Goal: Answer question/provide support: Share knowledge or assist other users

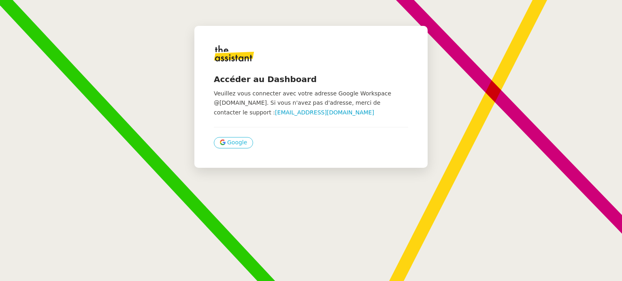
click at [227, 140] on span "Google" at bounding box center [237, 142] width 20 height 9
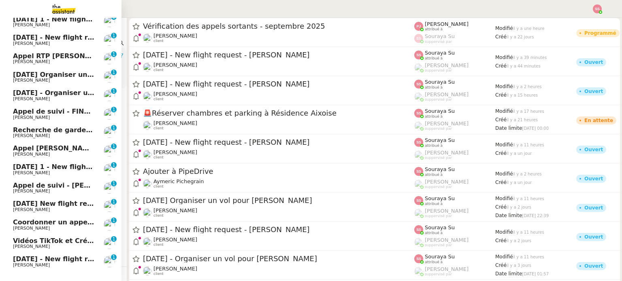
scroll to position [212, 0]
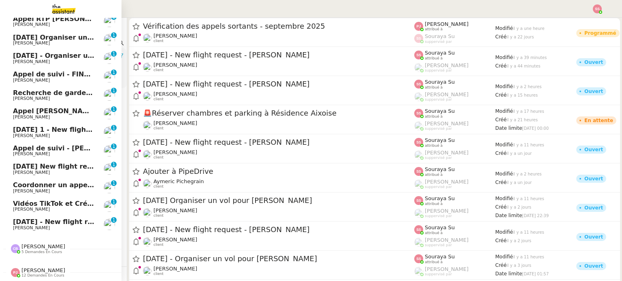
click at [55, 181] on span "Coordonner un appel avec [PERSON_NAME]" at bounding box center [92, 185] width 158 height 8
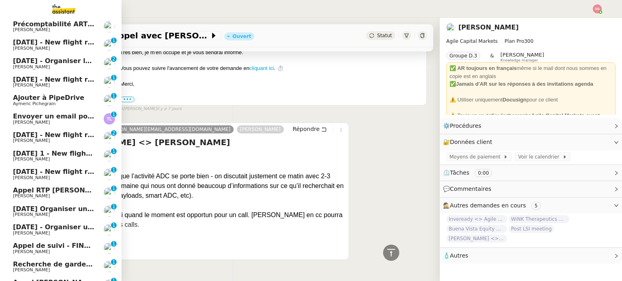
scroll to position [9, 0]
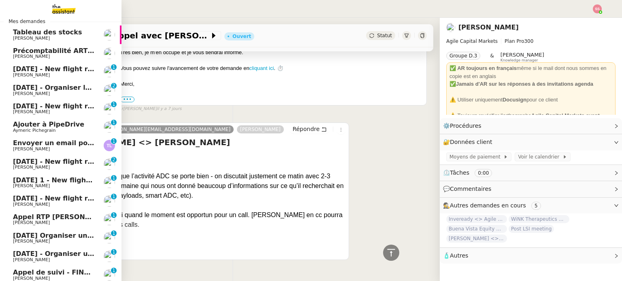
click at [67, 123] on span "Ajouter à PipeDrive" at bounding box center [48, 125] width 71 height 8
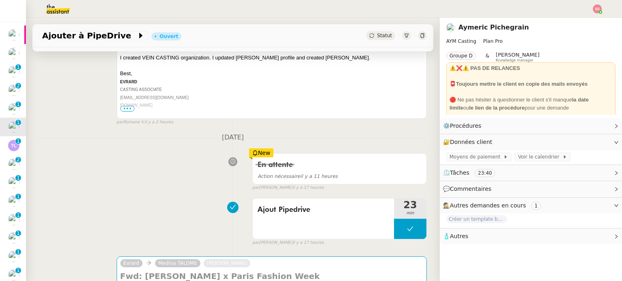
scroll to position [283, 0]
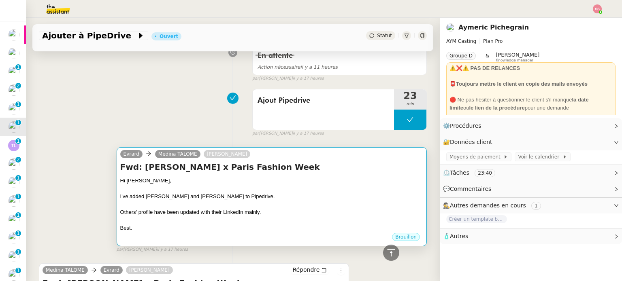
click at [199, 201] on div "I've added [PERSON_NAME] and [PERSON_NAME] to Pipedrive." at bounding box center [271, 197] width 303 height 8
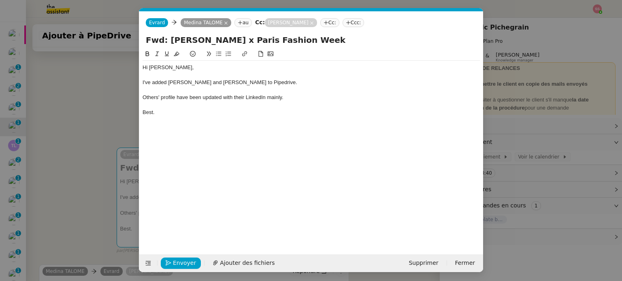
scroll to position [0, 17]
click at [186, 262] on span "Envoyer" at bounding box center [184, 263] width 23 height 9
click at [186, 262] on span "Confirmer l'envoi" at bounding box center [197, 263] width 49 height 9
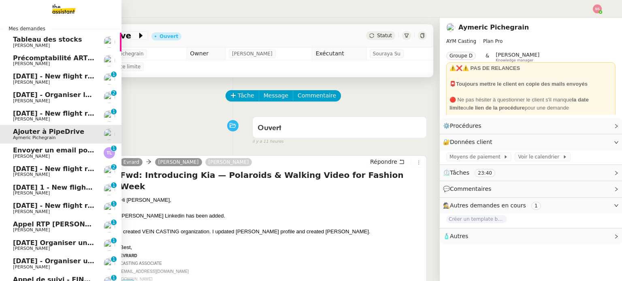
scroll to position [0, 0]
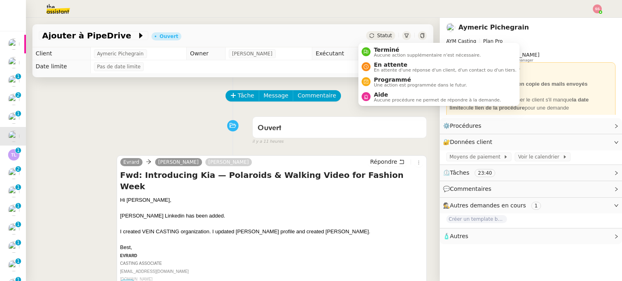
click at [377, 38] on span "Statut" at bounding box center [384, 36] width 15 height 6
click at [373, 45] on li "Terminé Aucune action supplémentaire n'est nécessaire." at bounding box center [438, 52] width 161 height 15
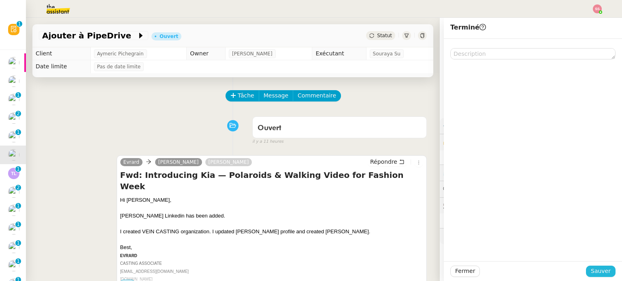
click at [606, 269] on button "Sauver" at bounding box center [601, 271] width 30 height 11
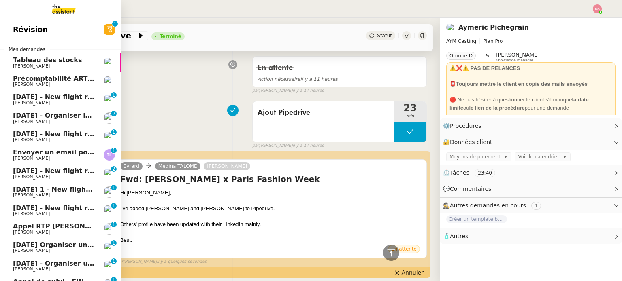
scroll to position [271, 0]
click at [56, 156] on span "[PERSON_NAME]" at bounding box center [54, 158] width 82 height 5
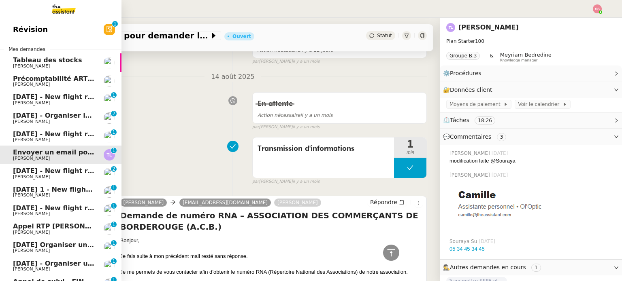
scroll to position [81, 0]
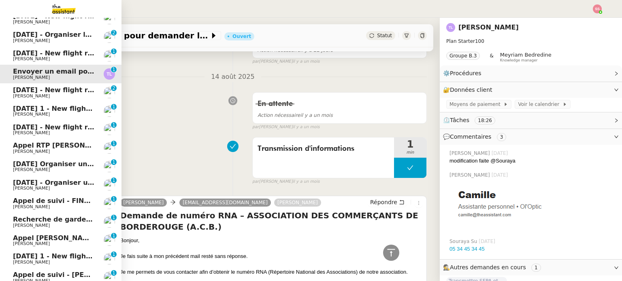
click at [66, 144] on span "Appel RTP [PERSON_NAME][GEOGRAPHIC_DATA]" at bounding box center [100, 146] width 175 height 8
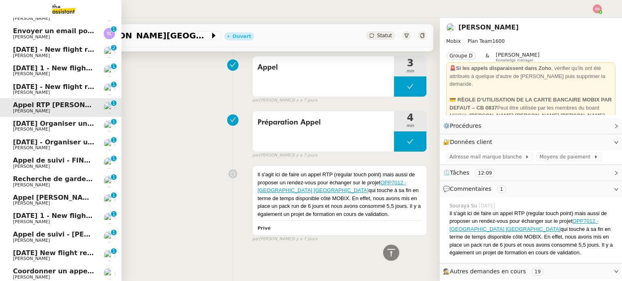
scroll to position [202, 0]
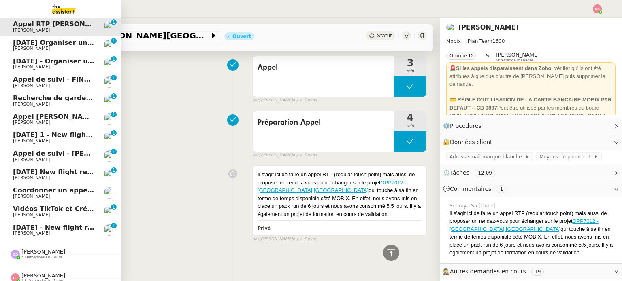
click at [62, 98] on span "Recherche de garde meuble autour de [GEOGRAPHIC_DATA]" at bounding box center [122, 98] width 218 height 8
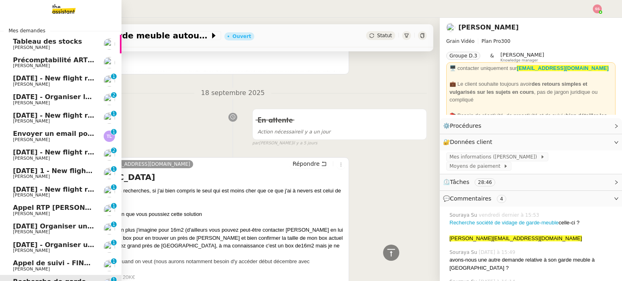
click at [50, 153] on span "[DATE] - New flight request - [PERSON_NAME]" at bounding box center [96, 153] width 167 height 8
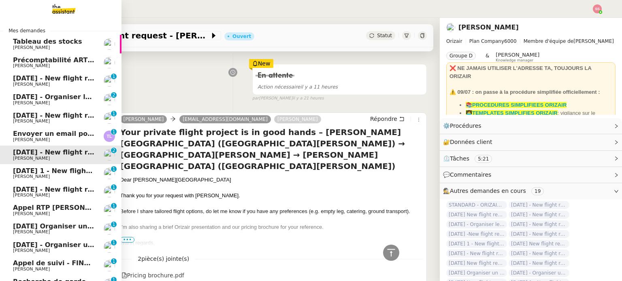
scroll to position [537, 0]
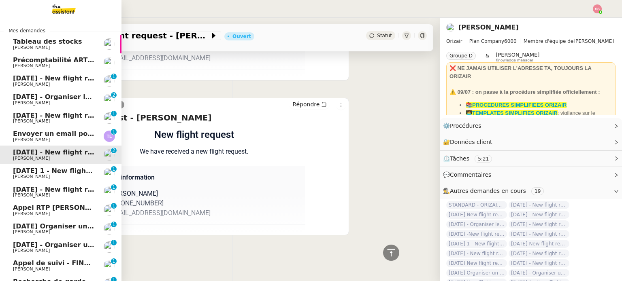
click at [65, 100] on span "[DATE] - Organiser le vol de [PERSON_NAME]" at bounding box center [95, 97] width 164 height 8
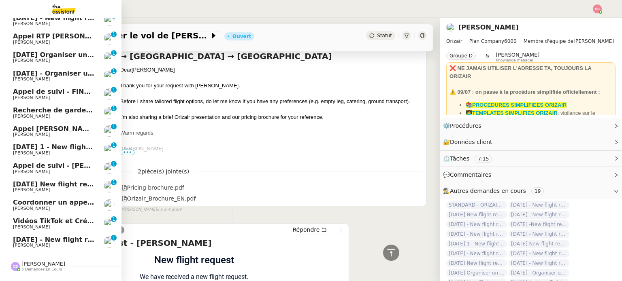
scroll to position [193, 0]
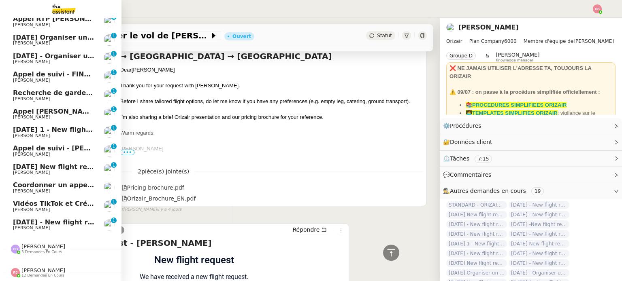
click at [51, 219] on span "[DATE] - New flight request - [PERSON_NAME]" at bounding box center [96, 223] width 167 height 8
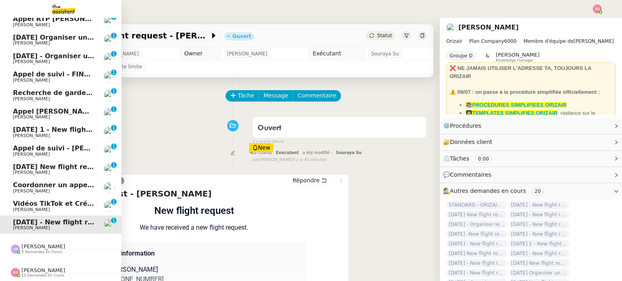
click at [57, 108] on span "Appel [PERSON_NAME] OPP7264 - CERFRANCE RHÔNE & LYON - FORMATION OPCO" at bounding box center [162, 112] width 299 height 8
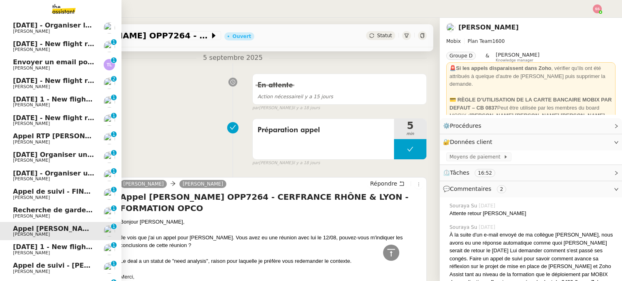
click at [47, 173] on span "[DATE] - Organiser un vol pour [PERSON_NAME]" at bounding box center [100, 174] width 174 height 8
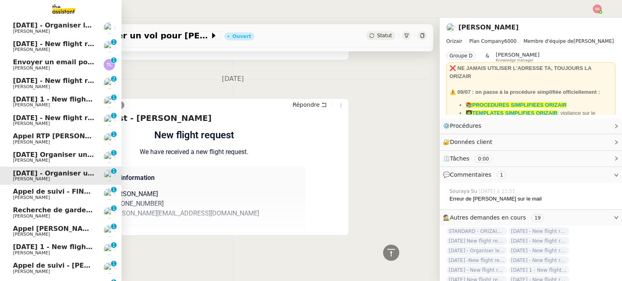
click at [54, 132] on link "Appel RTP [PERSON_NAME] CENTRE [PERSON_NAME] 0 1 2 3 4 5 6 7 8 9" at bounding box center [60, 139] width 121 height 19
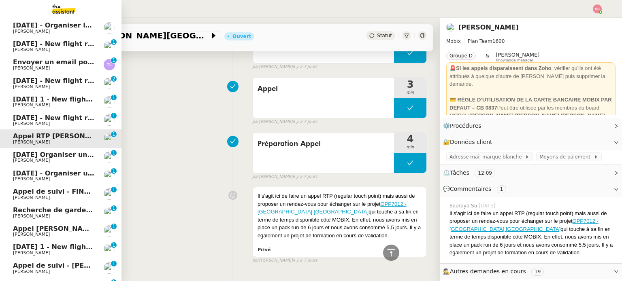
click at [75, 60] on span "Envoyer un email pour demander le numéro RNA" at bounding box center [102, 62] width 179 height 8
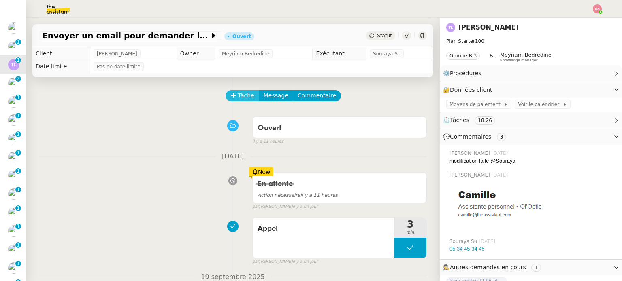
click at [238, 96] on span "Tâche" at bounding box center [246, 95] width 17 height 9
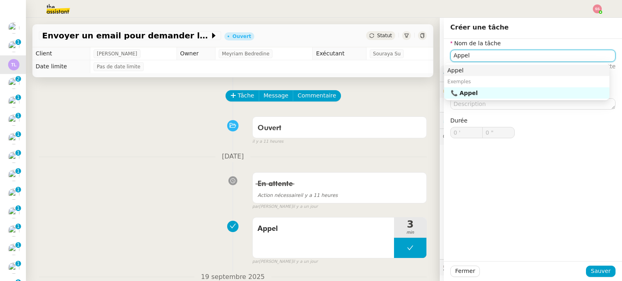
click at [456, 65] on nz-auto-option "Appel" at bounding box center [526, 70] width 165 height 11
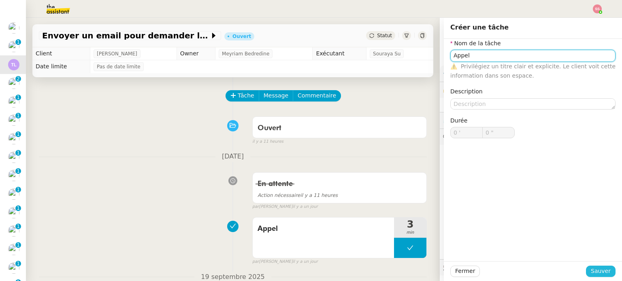
type input "Appel"
click at [598, 266] on button "Sauver" at bounding box center [601, 271] width 30 height 11
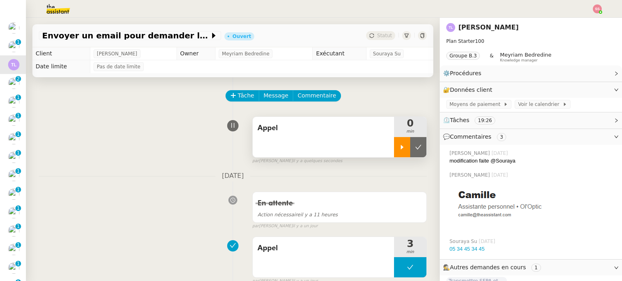
click at [397, 149] on div at bounding box center [402, 147] width 16 height 20
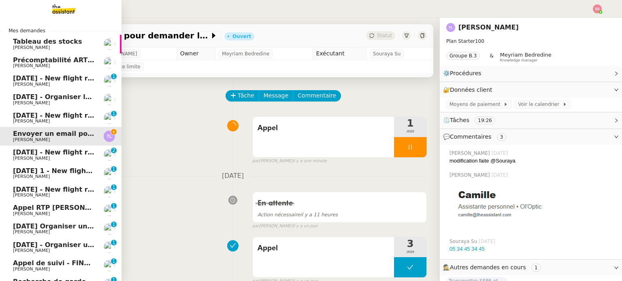
click at [50, 150] on span "[DATE] - New flight request - [PERSON_NAME]" at bounding box center [96, 153] width 167 height 8
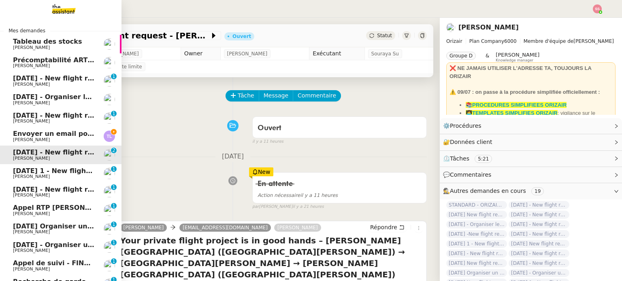
click at [51, 136] on span "Envoyer un email pour demander le numéro RNA" at bounding box center [102, 134] width 179 height 8
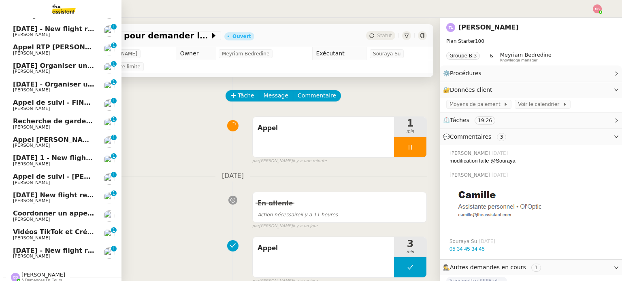
scroll to position [162, 0]
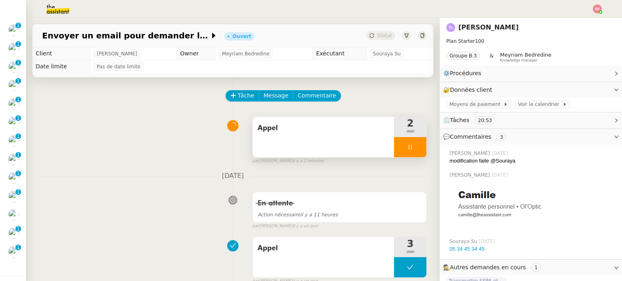
click at [407, 150] on div at bounding box center [410, 147] width 32 height 20
click at [415, 149] on icon at bounding box center [418, 147] width 6 height 4
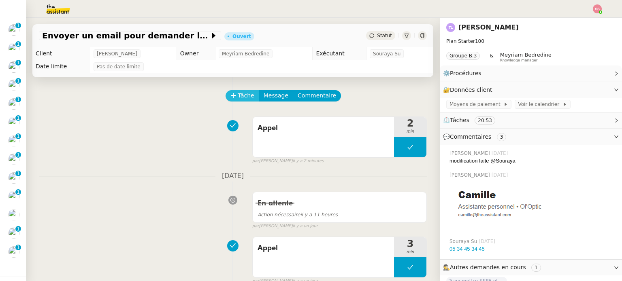
click at [231, 94] on button "Tâche" at bounding box center [243, 95] width 34 height 11
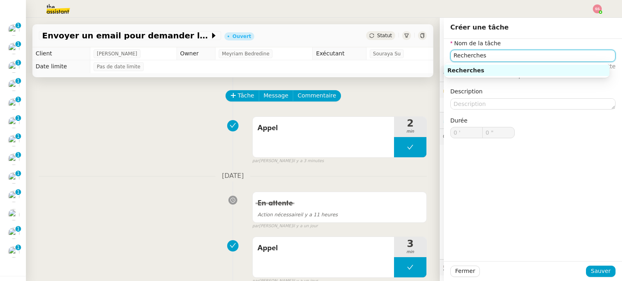
click at [477, 69] on div "Recherches" at bounding box center [526, 70] width 159 height 7
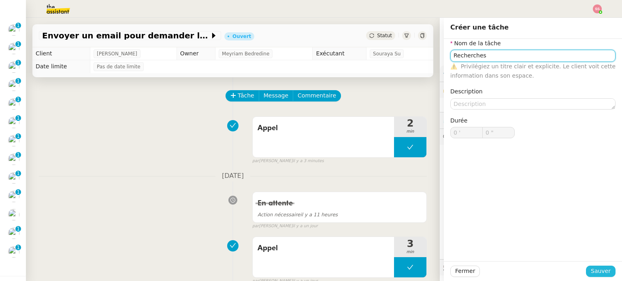
type input "Recherches"
click at [605, 273] on button "Sauver" at bounding box center [601, 271] width 30 height 11
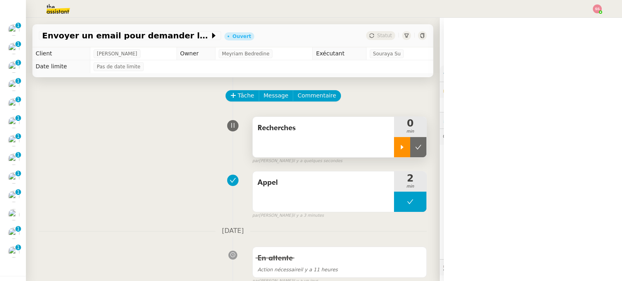
click at [394, 144] on div at bounding box center [402, 147] width 16 height 20
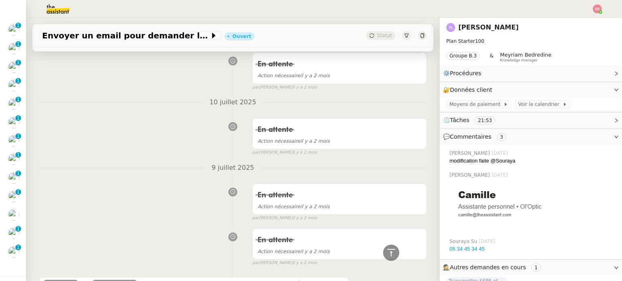
scroll to position [3802, 0]
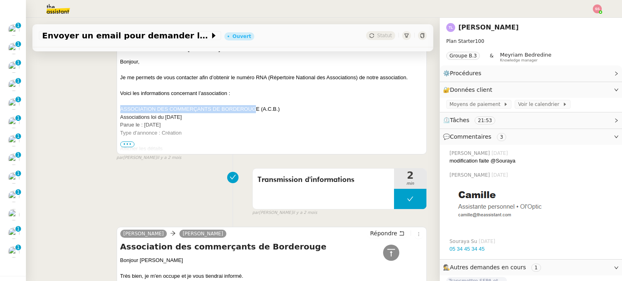
drag, startPoint x: 254, startPoint y: 104, endPoint x: 117, endPoint y: 109, distance: 137.3
click at [117, 109] on div "[PERSON_NAME] [PERSON_NAME][EMAIL_ADDRESS][DOMAIN_NAME] [PERSON_NAME] Répondre …" at bounding box center [272, 86] width 310 height 138
copy div "ASSOCIATION DES COMMERÇANTS DE BORDEROUG"
click at [125, 142] on span "•••" at bounding box center [127, 145] width 15 height 6
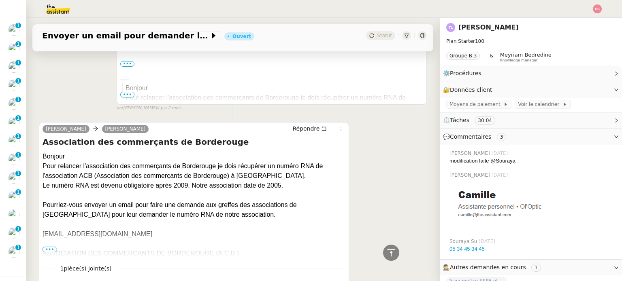
scroll to position [4207, 0]
click at [48, 247] on span "•••" at bounding box center [50, 250] width 15 height 6
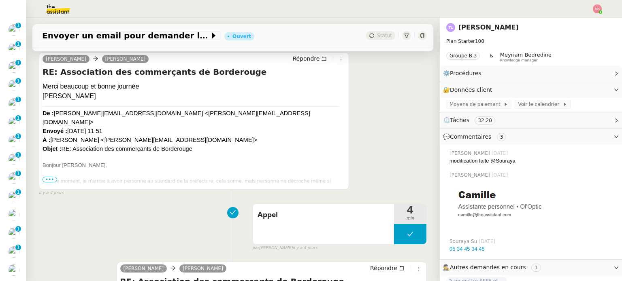
scroll to position [0, 0]
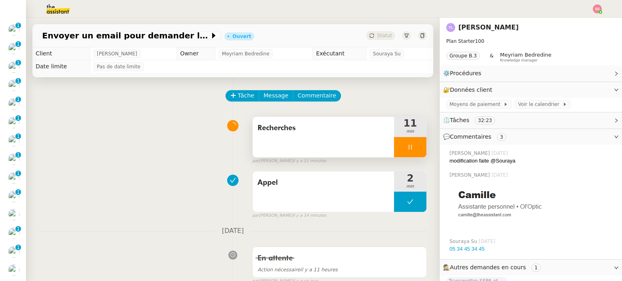
click at [411, 144] on div at bounding box center [410, 147] width 32 height 20
click at [411, 144] on button at bounding box center [418, 147] width 16 height 20
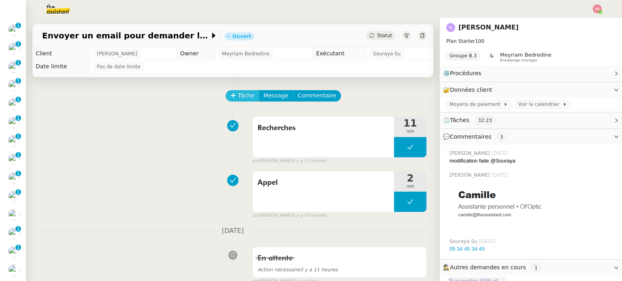
click at [238, 97] on span "Tâche" at bounding box center [246, 95] width 17 height 9
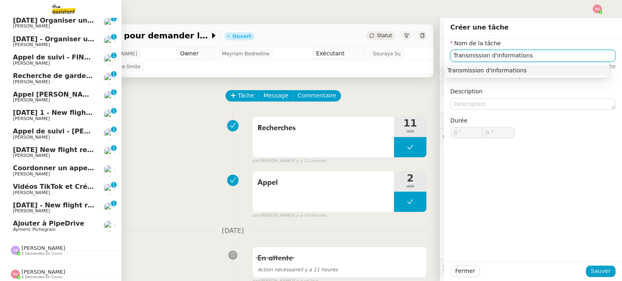
scroll to position [212, 0]
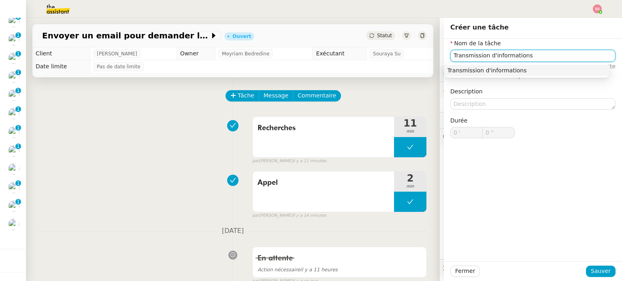
click at [457, 69] on div "Transmission d'informations" at bounding box center [526, 70] width 159 height 7
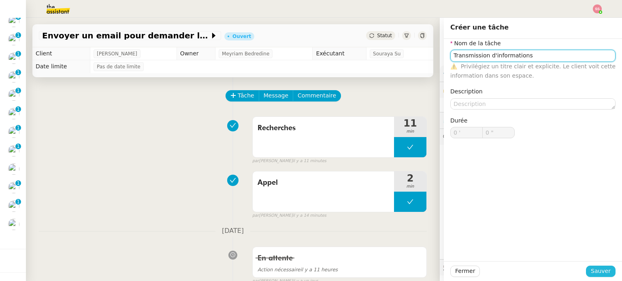
type input "Transmission d'informations"
click at [602, 273] on span "Sauver" at bounding box center [601, 271] width 20 height 9
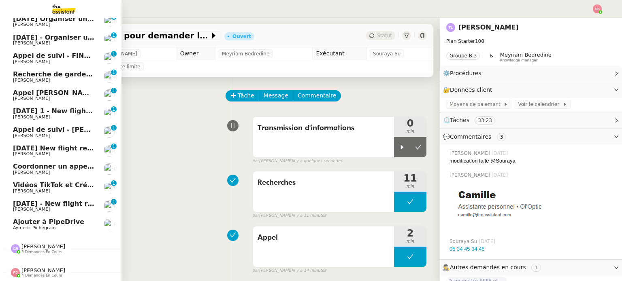
click at [45, 222] on div "Ajouter à PipeDrive Aymeric Pichegrain" at bounding box center [54, 225] width 82 height 12
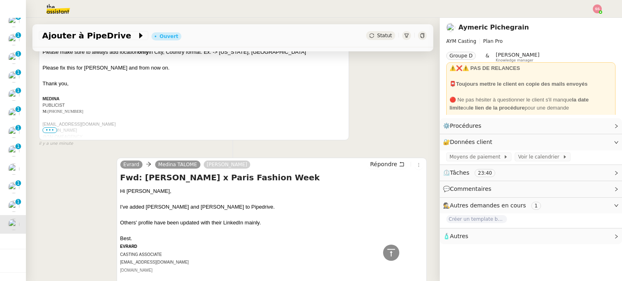
scroll to position [121, 0]
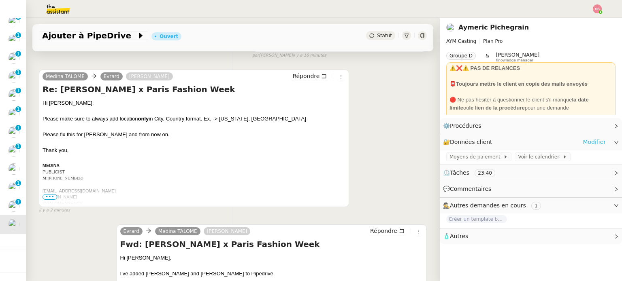
click at [584, 139] on link "Modifier" at bounding box center [594, 142] width 23 height 9
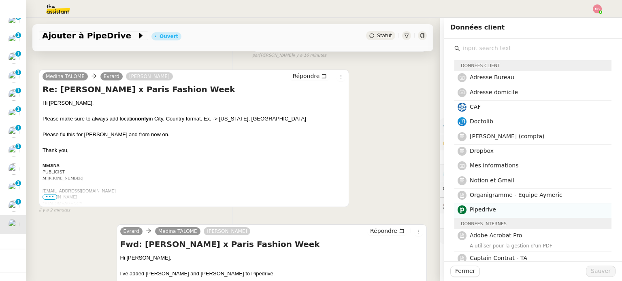
click at [497, 204] on nz-list-item "Pipedrive" at bounding box center [532, 211] width 157 height 15
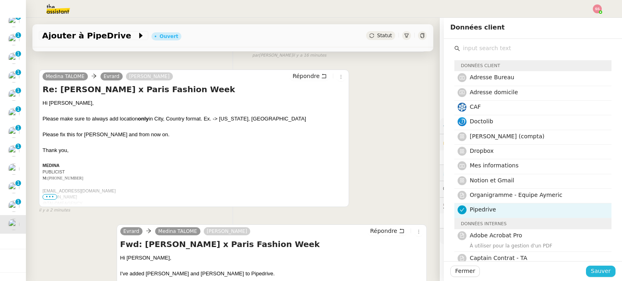
click at [591, 275] on span "Sauver" at bounding box center [601, 271] width 20 height 9
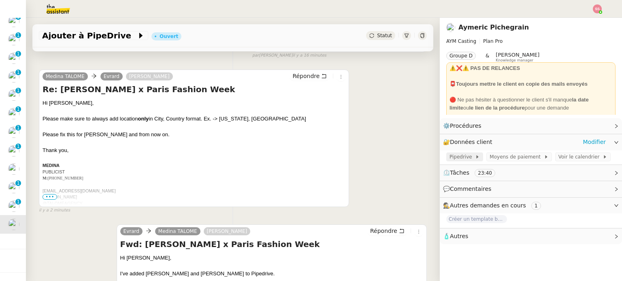
click at [454, 156] on span "Pipedrive" at bounding box center [463, 157] width 26 height 8
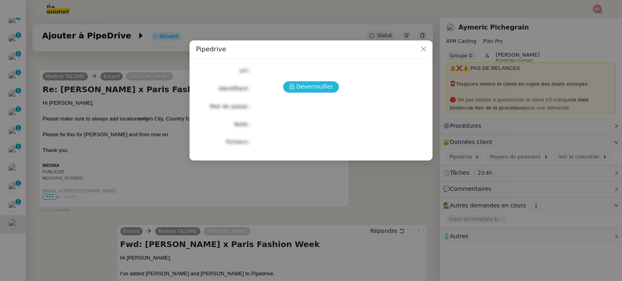
click at [314, 87] on span "Déverrouiller" at bounding box center [314, 86] width 37 height 9
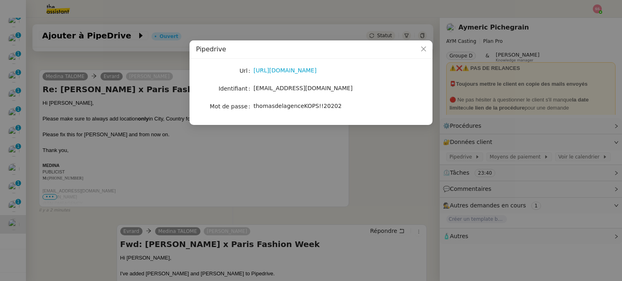
click at [278, 105] on span "thomasdelagenceKOPS!!20202" at bounding box center [298, 106] width 88 height 6
copy span "thomasdelagenceKOPS!!20202"
click at [322, 141] on nz-modal-container "Pipedrive Url [URL][DOMAIN_NAME] Identifiant [EMAIL_ADDRESS][DOMAIN_NAME] Mot d…" at bounding box center [311, 140] width 622 height 281
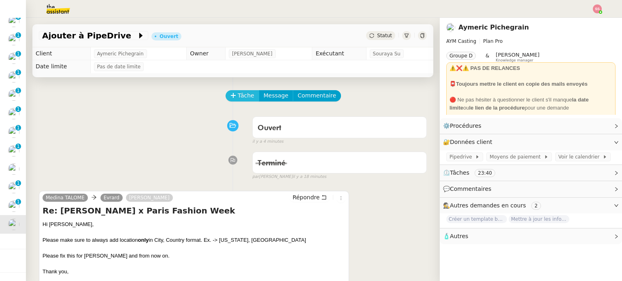
click at [238, 97] on span "Tâche" at bounding box center [246, 95] width 17 height 9
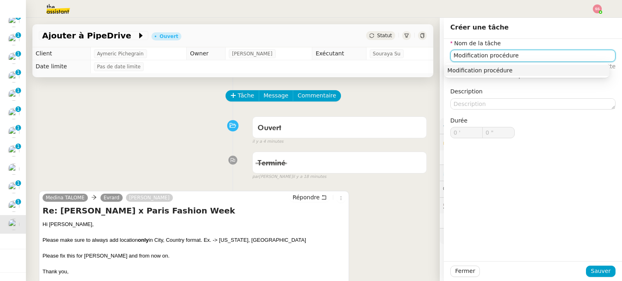
click at [491, 71] on div "Modification procédure" at bounding box center [526, 70] width 159 height 7
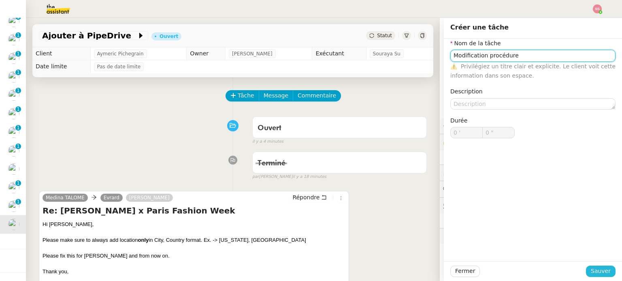
type input "Modification procédure"
click at [593, 272] on span "Sauver" at bounding box center [601, 271] width 20 height 9
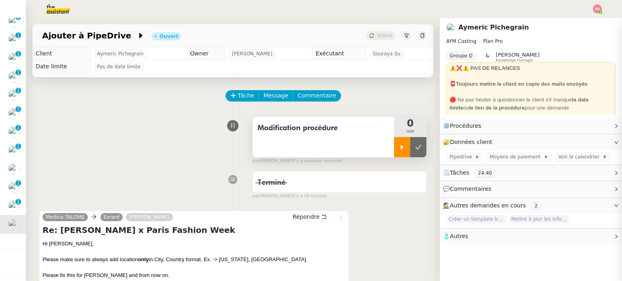
click at [394, 150] on div at bounding box center [402, 147] width 16 height 20
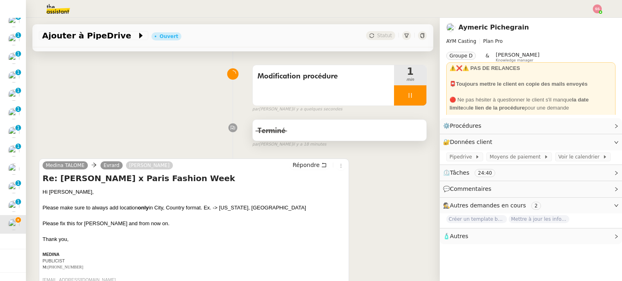
scroll to position [121, 0]
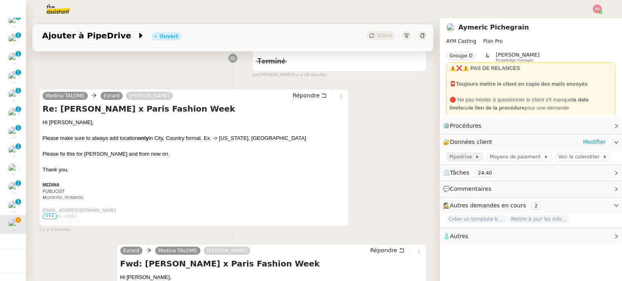
click at [466, 155] on div "Pipedrive" at bounding box center [465, 157] width 30 height 8
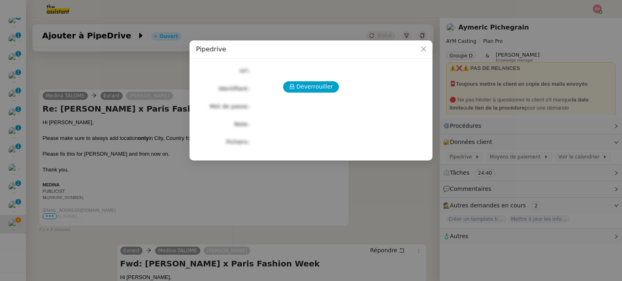
click at [386, 173] on nz-modal-container "Pipedrive Déverrouiller Url Identifiant Mot de passe Note Fichiers Upload" at bounding box center [311, 140] width 622 height 281
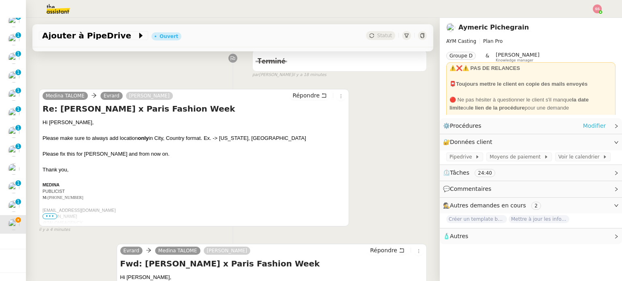
click at [596, 128] on link "Modifier" at bounding box center [594, 125] width 23 height 9
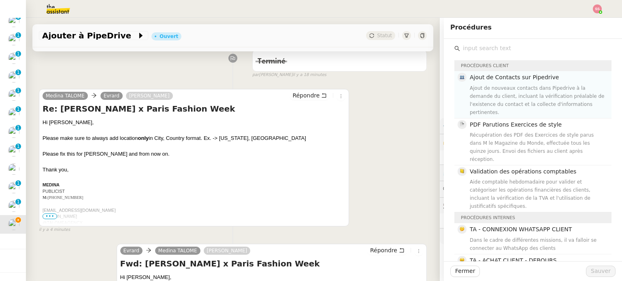
click at [507, 87] on div "Ajout de nouveaux contacts dans Pipedrive à la demande du client, incluant la v…" at bounding box center [538, 100] width 137 height 32
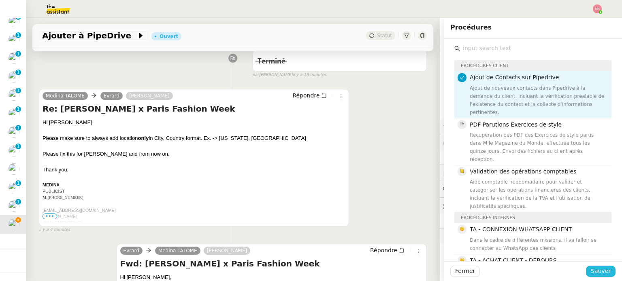
click at [599, 268] on span "Sauver" at bounding box center [601, 271] width 20 height 9
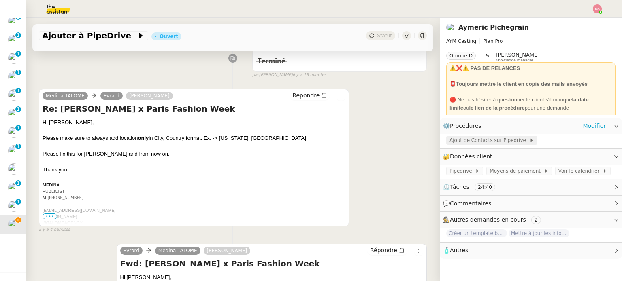
click at [500, 140] on span "Ajout de Contacts sur Pipedrive" at bounding box center [490, 140] width 80 height 8
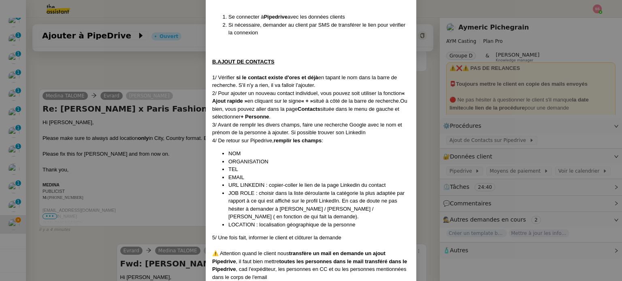
scroll to position [166, 0]
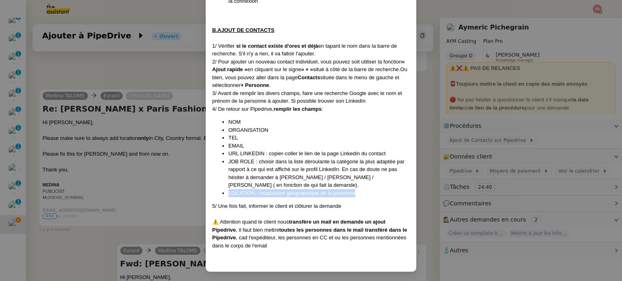
drag, startPoint x: 227, startPoint y: 192, endPoint x: 366, endPoint y: 191, distance: 139.3
click at [366, 191] on li "LOCATION : localisation géographique de la personne" at bounding box center [318, 194] width 181 height 8
copy li "LOCATION : localisation géographique de la personne"
click at [162, 103] on nz-modal-container "Création : [DATE] Contexte : Le client souhaite ajouter de nouveaux contacts su…" at bounding box center [311, 140] width 622 height 281
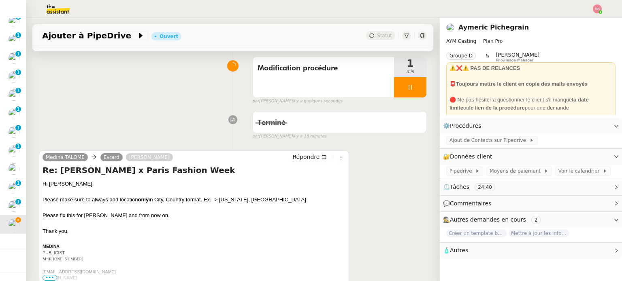
scroll to position [0, 0]
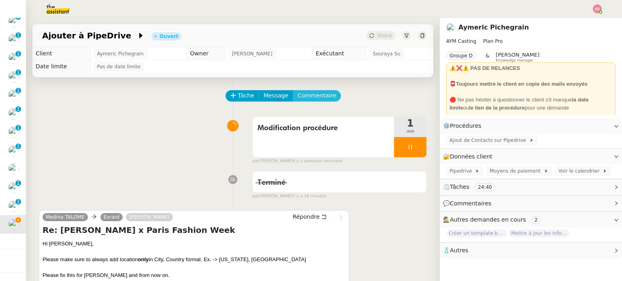
click at [298, 100] on span "Commentaire" at bounding box center [317, 95] width 38 height 9
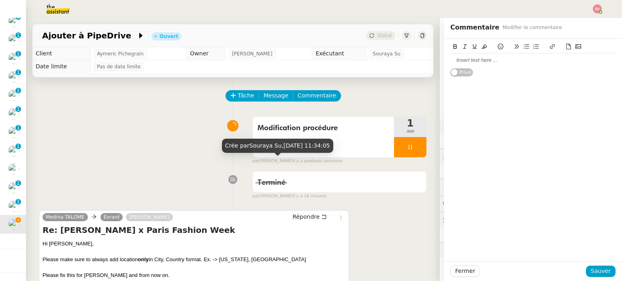
click at [482, 50] on button at bounding box center [484, 46] width 10 height 9
click at [470, 61] on div "﻿" at bounding box center [532, 60] width 165 height 7
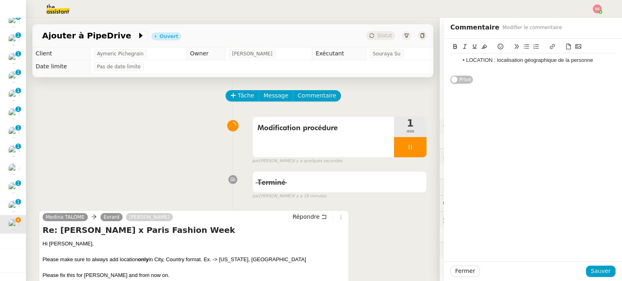
click at [594, 59] on li "LOCATION : localisation géographique de la personne" at bounding box center [537, 60] width 158 height 7
drag, startPoint x: 566, startPoint y: 66, endPoint x: 477, endPoint y: 66, distance: 89.5
click at [477, 66] on li "LOCATION : localisation géographique de la personne au format Ville, [GEOGRAPHI…" at bounding box center [537, 68] width 158 height 22
click at [482, 45] on icon at bounding box center [485, 47] width 6 height 6
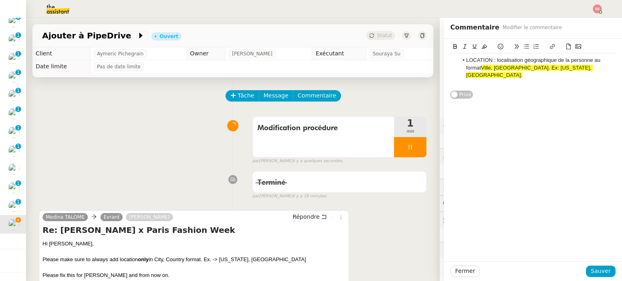
click at [520, 89] on div "LOCATION : localisation géographique de la personne au format Ville, [GEOGRAPHI…" at bounding box center [532, 69] width 165 height 60
click at [566, 67] on li "LOCATION : localisation géographique de la personne au format Ville, [GEOGRAPHI…" at bounding box center [537, 68] width 158 height 22
drag, startPoint x: 586, startPoint y: 62, endPoint x: 589, endPoint y: 66, distance: 5.1
click at [589, 66] on li "LOCATION : localisation géographique de la personne au format Ville, [GEOGRAPHI…" at bounding box center [537, 68] width 158 height 22
click at [482, 47] on icon at bounding box center [485, 47] width 6 height 4
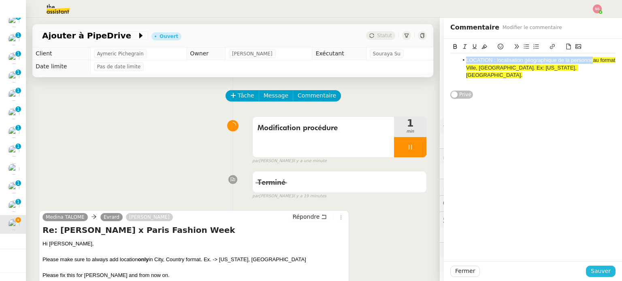
click at [594, 268] on span "Sauver" at bounding box center [601, 271] width 20 height 9
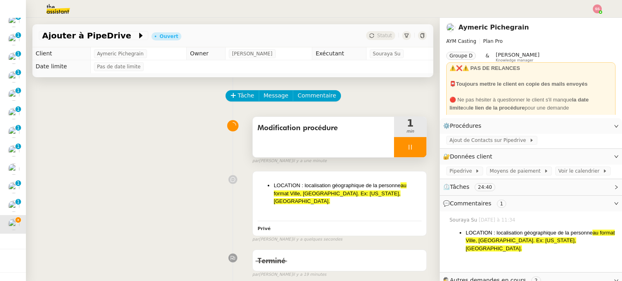
click at [411, 155] on div at bounding box center [410, 147] width 32 height 20
click at [411, 155] on button at bounding box center [418, 147] width 16 height 20
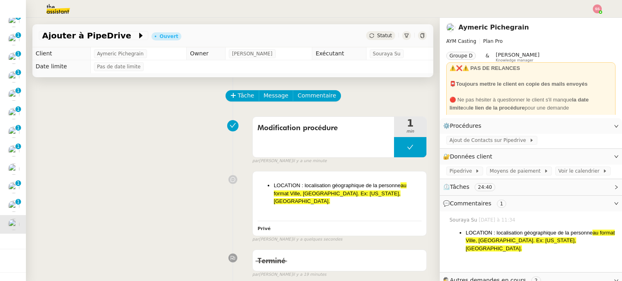
click at [367, 35] on div "Statut" at bounding box center [380, 35] width 29 height 9
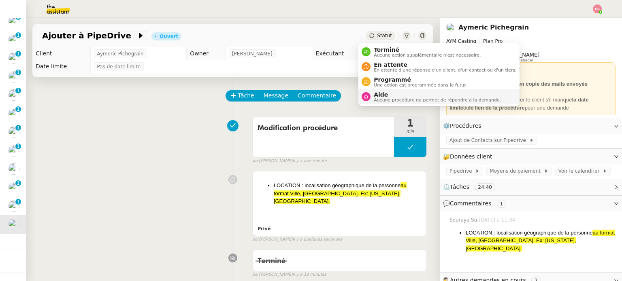
click at [403, 94] on span "Aide" at bounding box center [437, 95] width 127 height 6
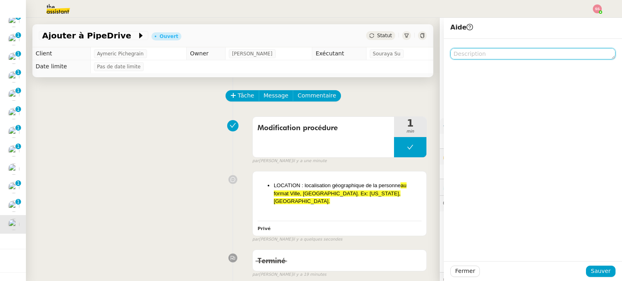
click at [470, 55] on textarea at bounding box center [532, 53] width 165 height 11
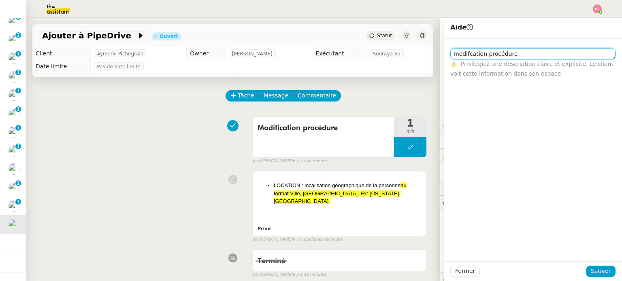
click at [463, 55] on textarea "modifcation procédure" at bounding box center [532, 53] width 165 height 11
type textarea "modification procédure"
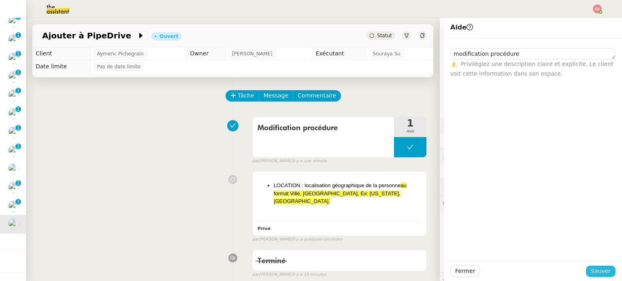
click at [591, 271] on span "Sauver" at bounding box center [601, 271] width 20 height 9
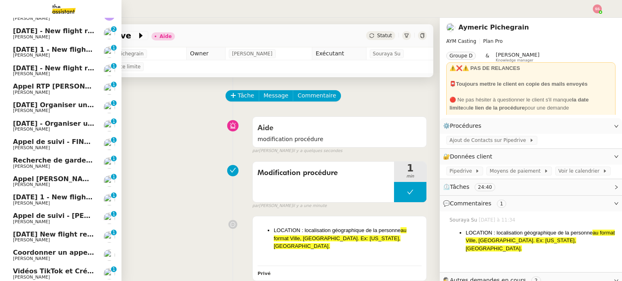
scroll to position [91, 0]
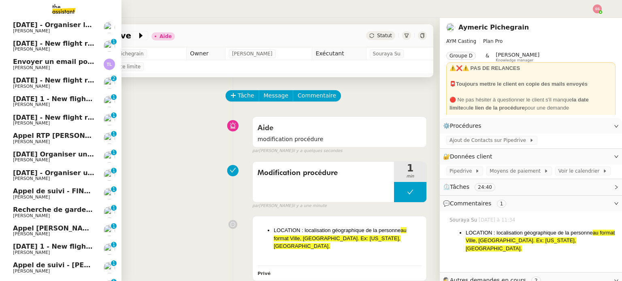
click at [80, 63] on span "Envoyer un email pour demander le numéro RNA" at bounding box center [102, 62] width 179 height 8
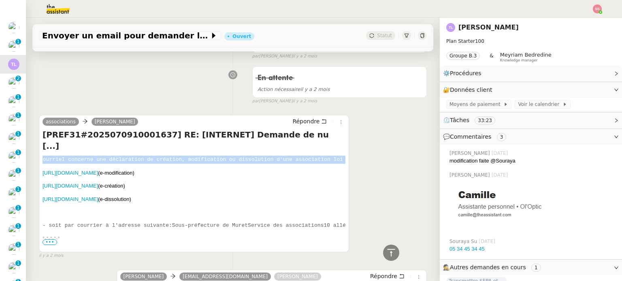
scroll to position [0, 622]
drag, startPoint x: 130, startPoint y: 143, endPoint x: 337, endPoint y: 147, distance: 207.4
click at [337, 147] on div "associations [PERSON_NAME] [PREF31#2025070910001637] RE: [INTERNET] Demande de …" at bounding box center [194, 184] width 310 height 138
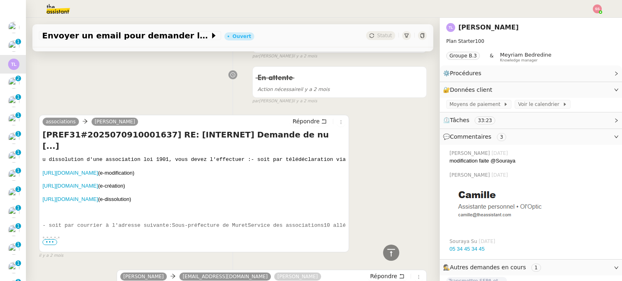
click at [52, 241] on span "•••" at bounding box center [50, 243] width 15 height 6
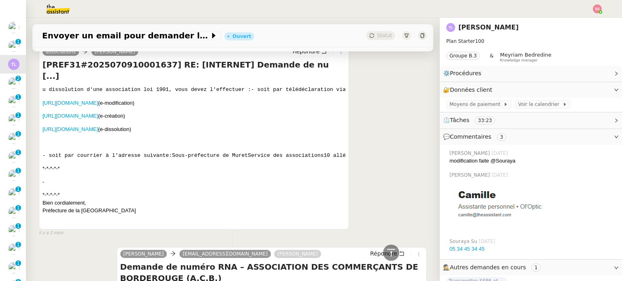
scroll to position [3685, 0]
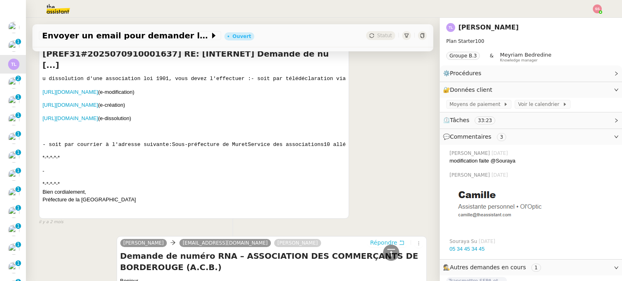
click at [379, 239] on span "Répondre" at bounding box center [383, 243] width 27 height 8
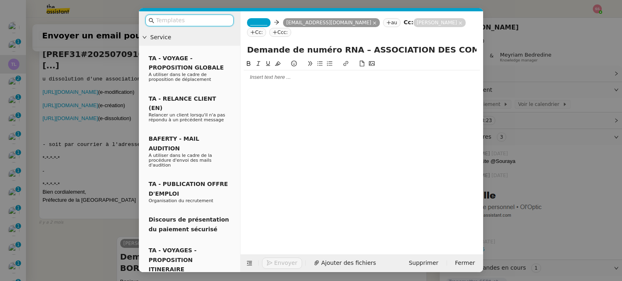
scroll to position [3763, 0]
click at [287, 78] on div at bounding box center [362, 77] width 236 height 7
click at [260, 19] on nz-tag "_______" at bounding box center [258, 22] width 23 height 9
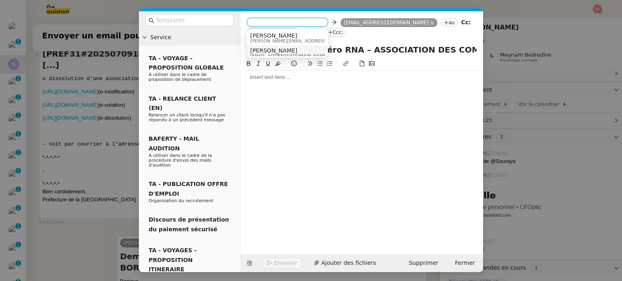
click at [279, 50] on span "[PERSON_NAME]" at bounding box center [289, 50] width 78 height 6
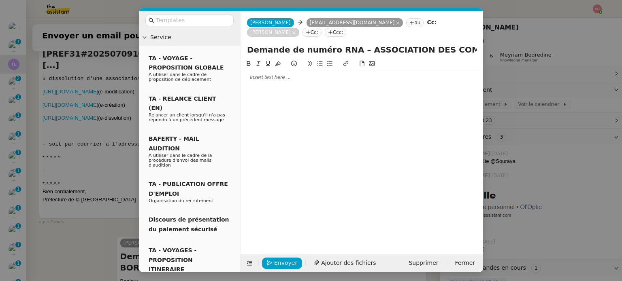
click at [55, 232] on nz-modal-container "Service TA - VOYAGE - PROPOSITION GLOBALE A utiliser dans le cadre de propositi…" at bounding box center [311, 140] width 622 height 281
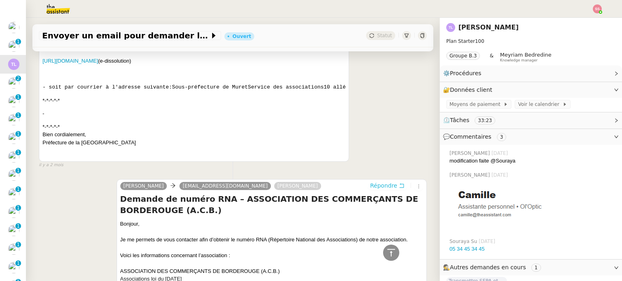
scroll to position [3922, 0]
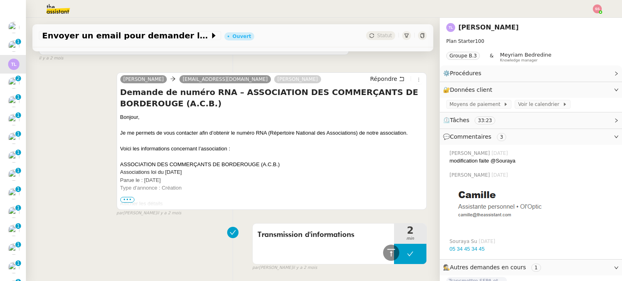
click at [124, 197] on span "•••" at bounding box center [127, 200] width 15 height 6
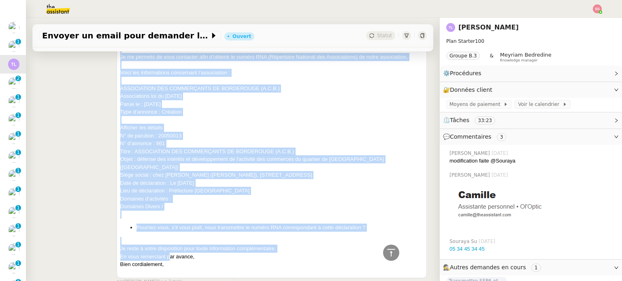
scroll to position [4043, 0]
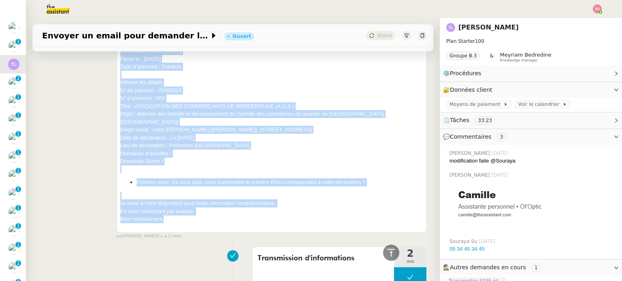
drag, startPoint x: 121, startPoint y: 110, endPoint x: 186, endPoint y: 201, distance: 112.1
click at [186, 201] on div "Bonjour, Je me permets de vous contacter afin d’obtenir le numéro RNA (Répertoi…" at bounding box center [271, 112] width 303 height 240
copy div "Bonjour, Je me permets de vous contacter afin d’obtenir le numéro RNA (Répertoi…"
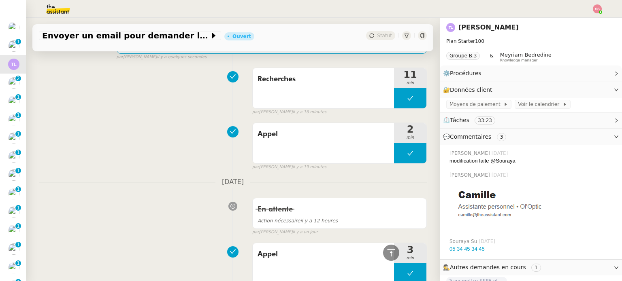
scroll to position [0, 0]
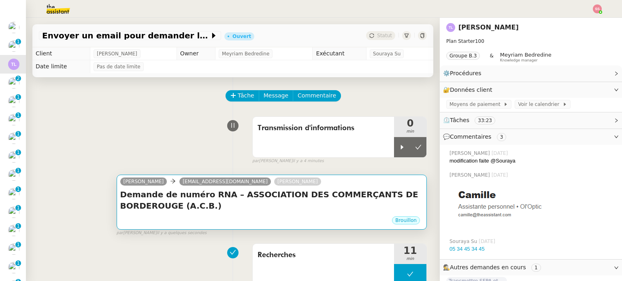
click at [258, 210] on h4 "Demande de numéro RNA – ASSOCIATION DES COMMERÇANTS DE BORDEROUGE (A.C.B.)" at bounding box center [271, 200] width 303 height 23
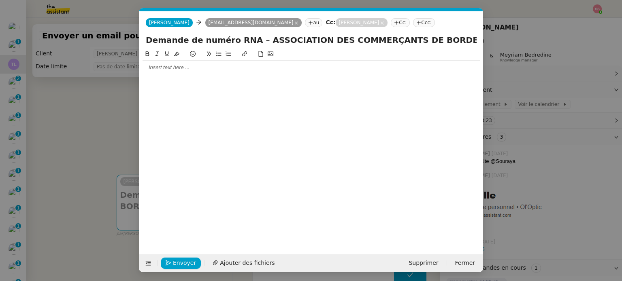
scroll to position [0, 17]
click at [236, 67] on div at bounding box center [311, 67] width 337 height 7
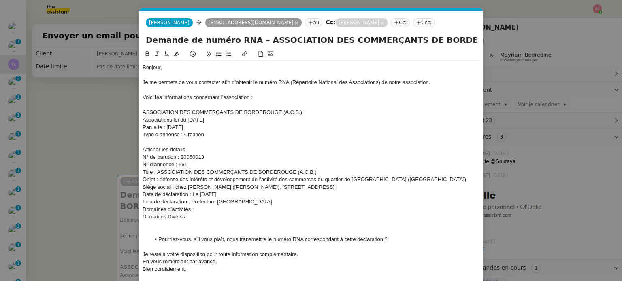
click at [433, 83] on div "Je me permets de vous contacter afin d’obtenir le numéro RNA (Répertoire Nation…" at bounding box center [311, 82] width 337 height 7
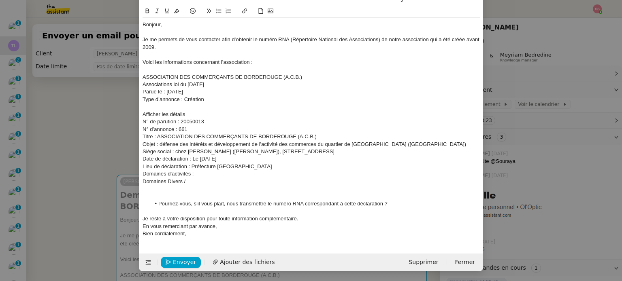
scroll to position [72, 0]
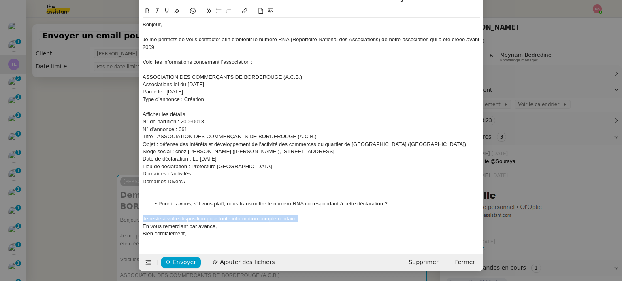
drag, startPoint x: 300, startPoint y: 219, endPoint x: 141, endPoint y: 218, distance: 158.8
click at [143, 218] on div "Je reste à votre disposition pour toute information complémentaire." at bounding box center [311, 218] width 337 height 7
click at [208, 226] on div "En vous remerciant par avance," at bounding box center [311, 226] width 337 height 7
drag, startPoint x: 220, startPoint y: 226, endPoint x: 133, endPoint y: 226, distance: 87.1
click at [133, 226] on nz-modal-container "Service TA - VOYAGE - PROPOSITION GLOBALE A utiliser dans le cadre de propositi…" at bounding box center [311, 140] width 622 height 281
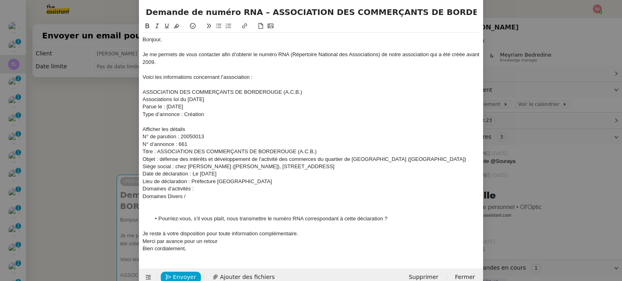
scroll to position [44, 0]
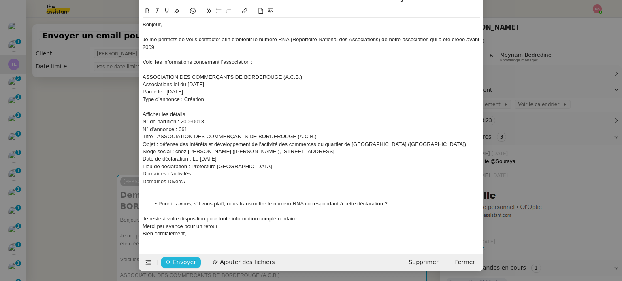
click at [183, 260] on span "Envoyer" at bounding box center [184, 262] width 23 height 9
click at [183, 260] on span "Confirmer l'envoi" at bounding box center [197, 262] width 49 height 9
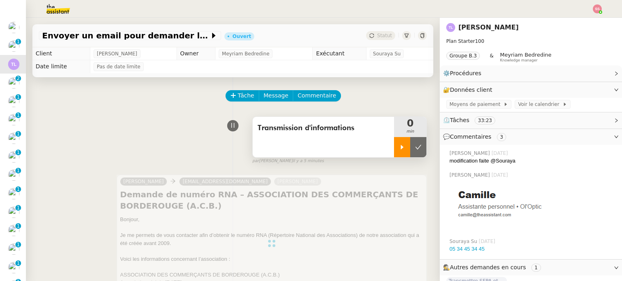
click at [399, 149] on icon at bounding box center [402, 147] width 6 height 6
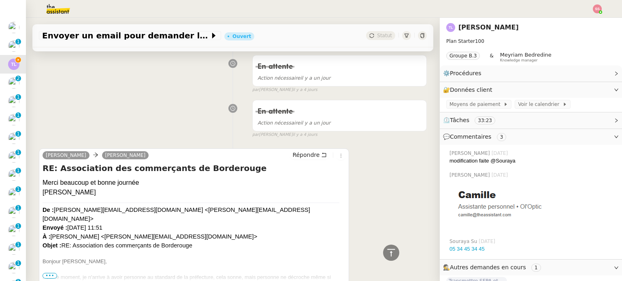
scroll to position [526, 0]
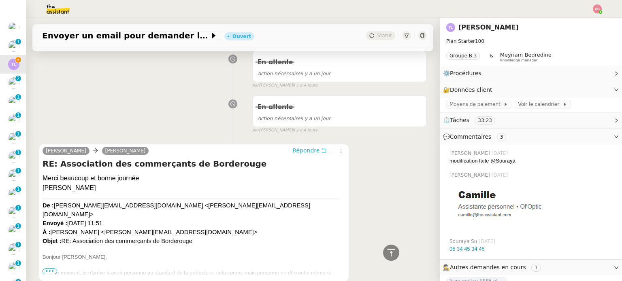
click at [303, 152] on span "Répondre" at bounding box center [305, 151] width 27 height 8
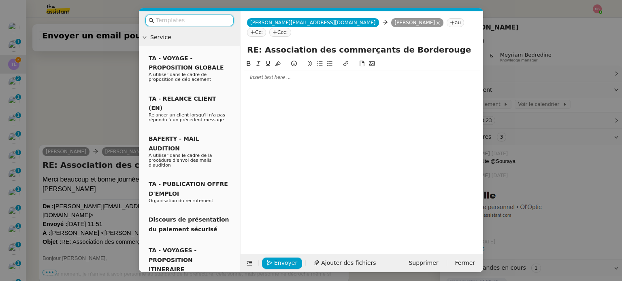
scroll to position [589, 0]
click at [278, 74] on div at bounding box center [362, 77] width 236 height 7
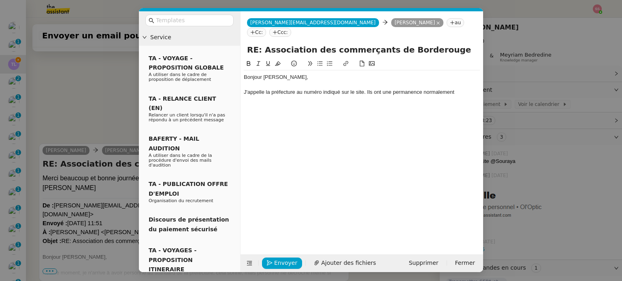
click at [363, 89] on div "J'appelle la préfecture au numéro indiqué sur le site. Ils ont une permanence n…" at bounding box center [362, 92] width 236 height 7
click at [332, 92] on div "J'appelle la préfecture au numéro indiqué sur le site tous les jours. Ils ont u…" at bounding box center [362, 96] width 236 height 15
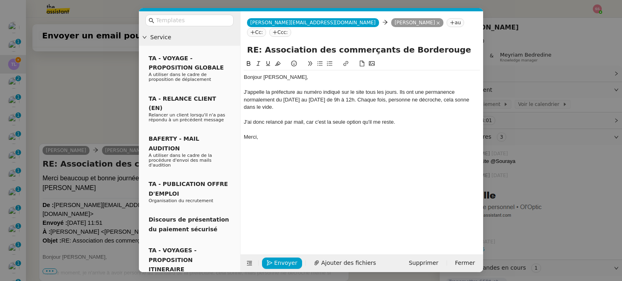
scroll to position [652, 0]
click at [292, 259] on span "Envoyer" at bounding box center [285, 263] width 23 height 9
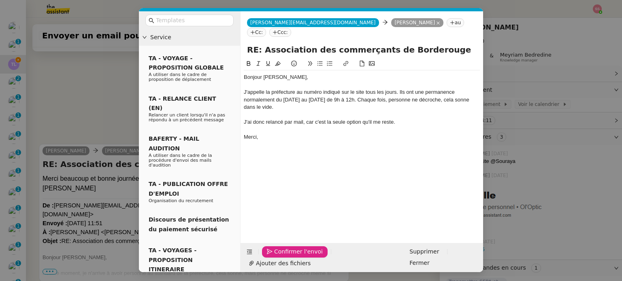
click at [292, 257] on span "Confirmer l'envoi" at bounding box center [298, 251] width 49 height 9
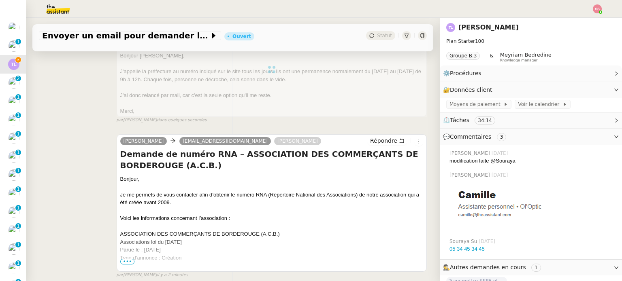
scroll to position [0, 0]
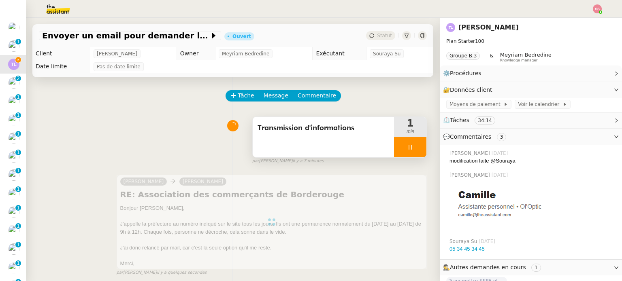
click at [412, 149] on div at bounding box center [410, 147] width 32 height 20
click at [412, 149] on button at bounding box center [418, 147] width 16 height 20
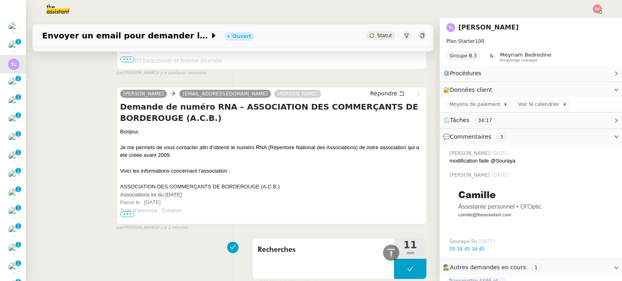
scroll to position [81, 0]
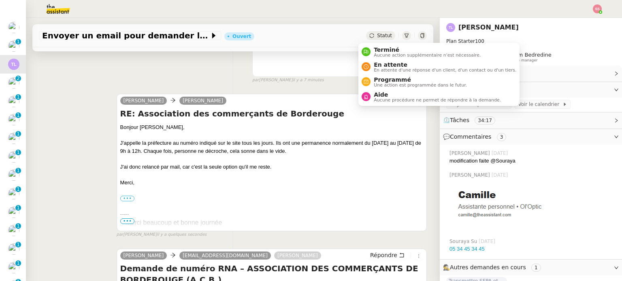
click at [377, 36] on span "Statut" at bounding box center [384, 36] width 15 height 6
click at [383, 72] on li "En attente En attente d'une réponse d'un client, d'un contact ou d'un tiers." at bounding box center [438, 67] width 161 height 15
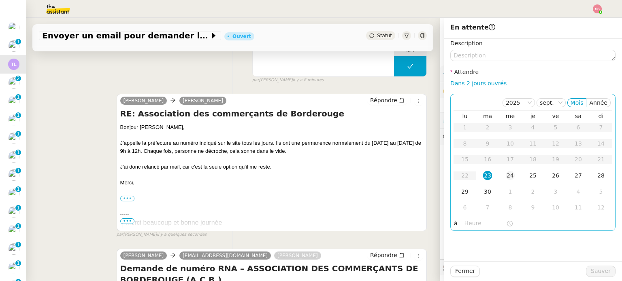
click at [506, 178] on div "24" at bounding box center [510, 175] width 9 height 9
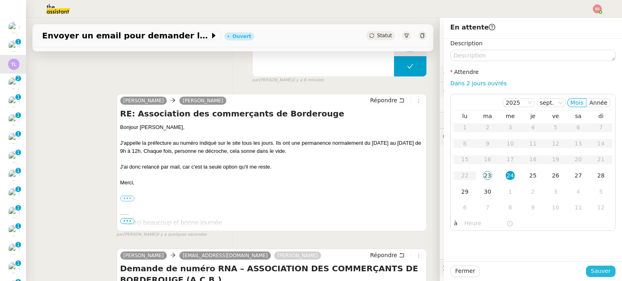
click at [586, 271] on button "Sauver" at bounding box center [601, 271] width 30 height 11
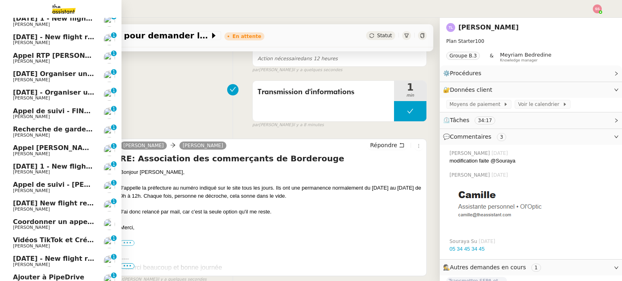
scroll to position [193, 0]
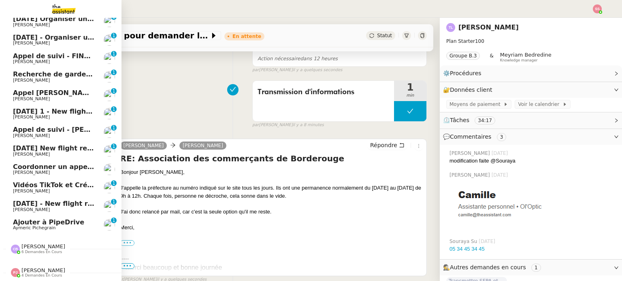
click at [36, 219] on span "Ajouter à PipeDrive" at bounding box center [48, 223] width 71 height 8
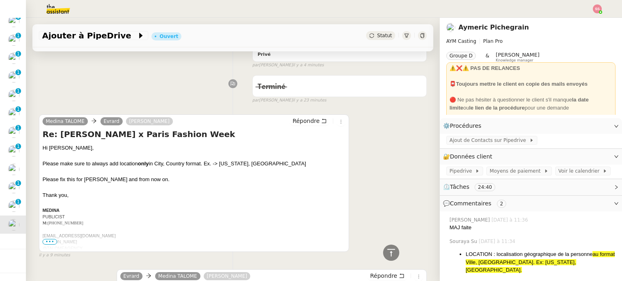
scroll to position [324, 0]
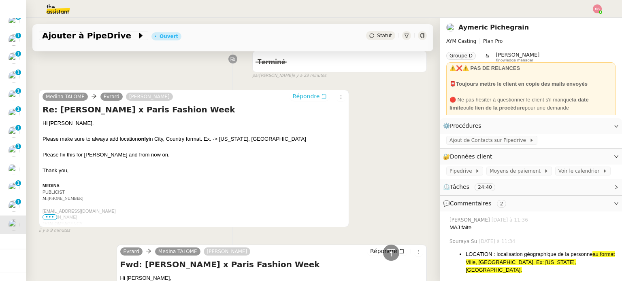
click at [300, 92] on span "Répondre" at bounding box center [305, 96] width 27 height 8
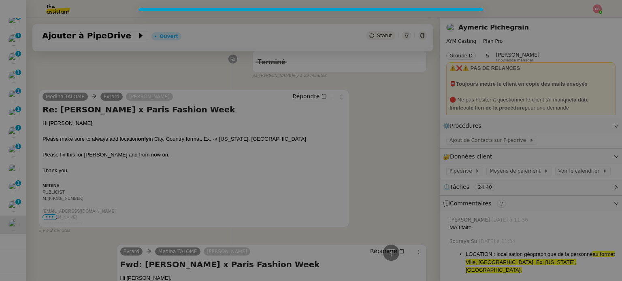
scroll to position [386, 0]
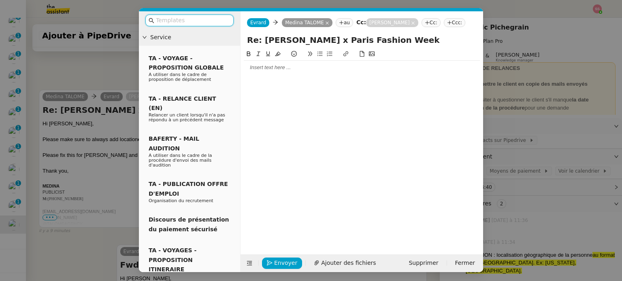
click at [282, 69] on div at bounding box center [362, 67] width 236 height 7
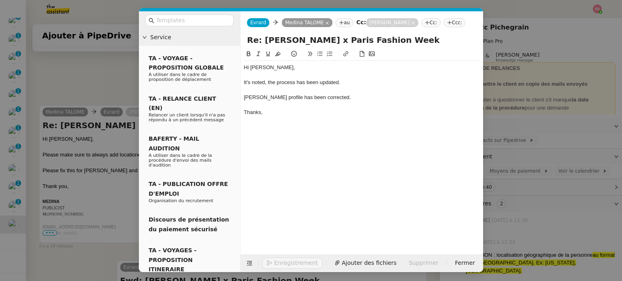
scroll to position [441, 0]
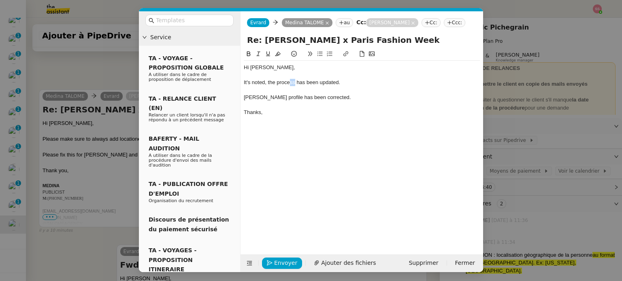
drag, startPoint x: 290, startPoint y: 81, endPoint x: 295, endPoint y: 81, distance: 4.9
click at [295, 81] on div "It's noted, the process has been updated." at bounding box center [362, 82] width 236 height 7
click at [281, 262] on span "Envoyer" at bounding box center [285, 263] width 23 height 9
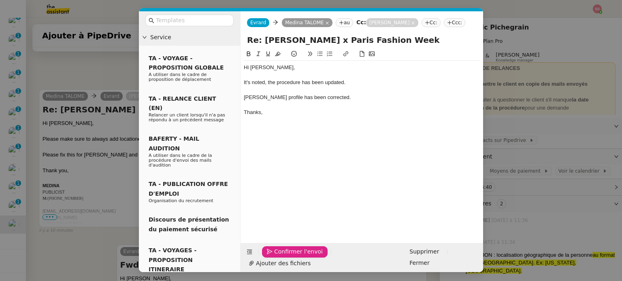
click at [281, 257] on span "Confirmer l'envoi" at bounding box center [298, 251] width 49 height 9
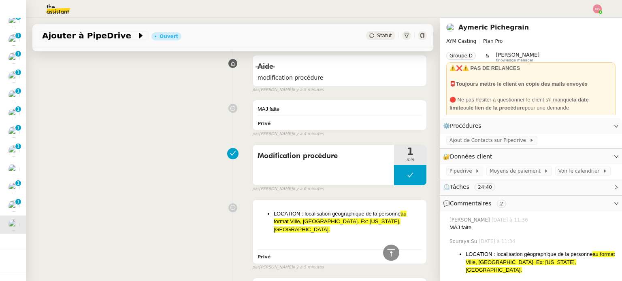
scroll to position [0, 0]
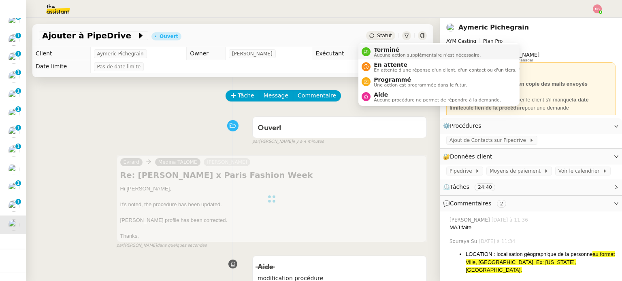
drag, startPoint x: 381, startPoint y: 34, endPoint x: 381, endPoint y: 48, distance: 14.6
click at [381, 48] on body "Mes demandes Tableau des stocks [PERSON_NAME] ARTRADE - [DATE] [PERSON_NAME] [D…" at bounding box center [311, 140] width 622 height 281
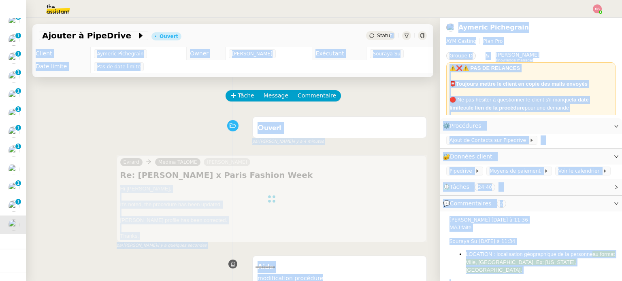
click at [381, 48] on body "Mes demandes Tableau des stocks [PERSON_NAME] ARTRADE - [DATE] [PERSON_NAME] [D…" at bounding box center [311, 140] width 622 height 281
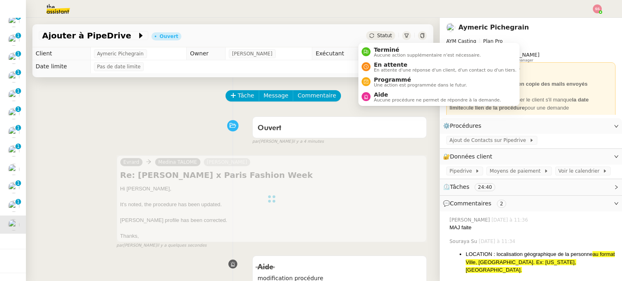
click at [377, 38] on span "Statut" at bounding box center [384, 36] width 15 height 6
click at [381, 50] on span "Terminé" at bounding box center [427, 50] width 107 height 6
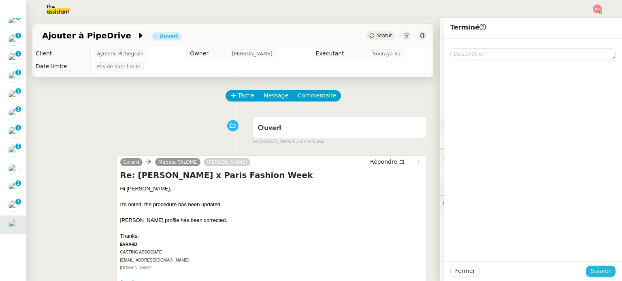
click at [591, 274] on span "Sauver" at bounding box center [601, 271] width 20 height 9
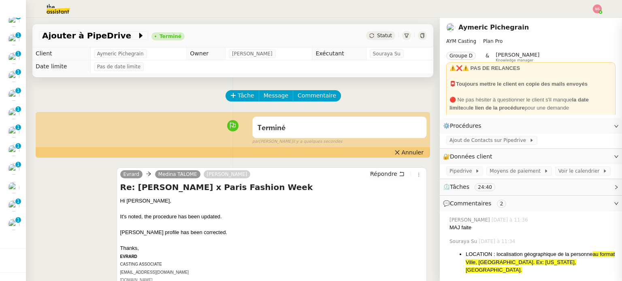
scroll to position [194, 0]
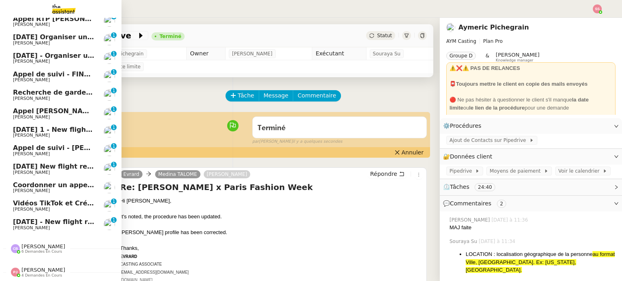
click at [26, 218] on span "[DATE] - New flight request - [PERSON_NAME]" at bounding box center [96, 222] width 167 height 8
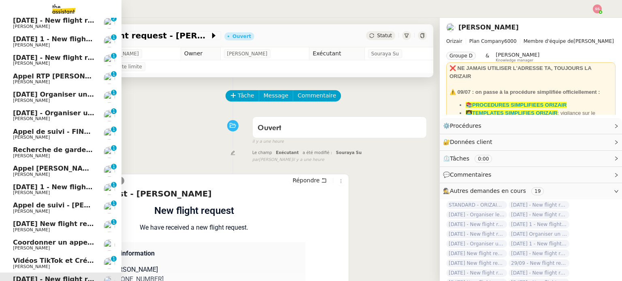
scroll to position [175, 0]
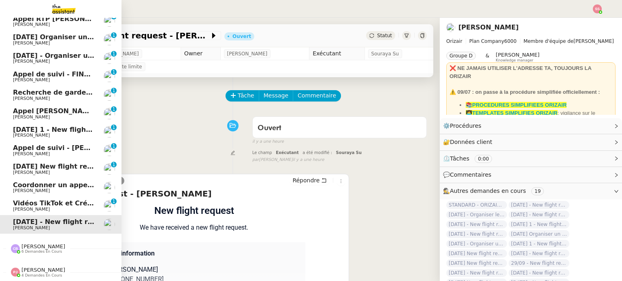
click at [43, 207] on span "[PERSON_NAME]" at bounding box center [54, 209] width 82 height 5
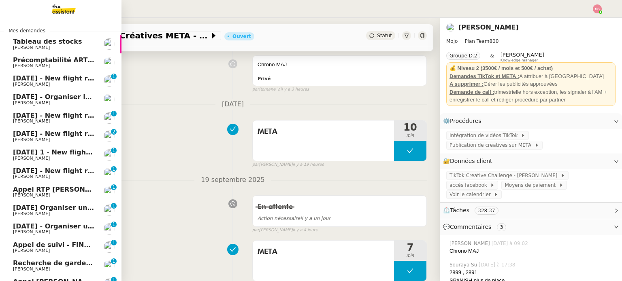
click at [57, 76] on span "[DATE] - New flight request - [PERSON_NAME]" at bounding box center [96, 79] width 167 height 8
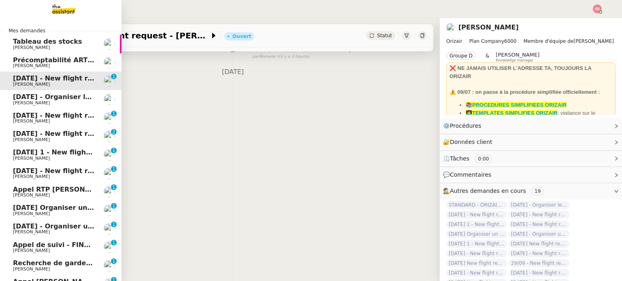
scroll to position [109, 0]
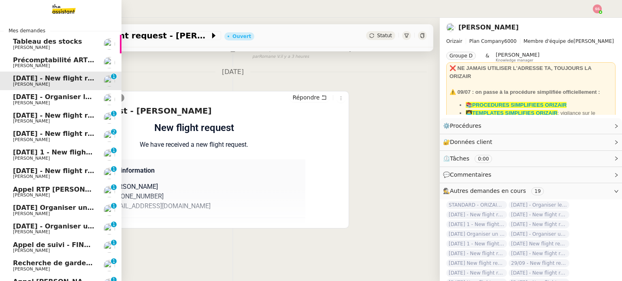
click at [53, 98] on span "[DATE] - Organiser le vol de [PERSON_NAME]" at bounding box center [95, 97] width 164 height 8
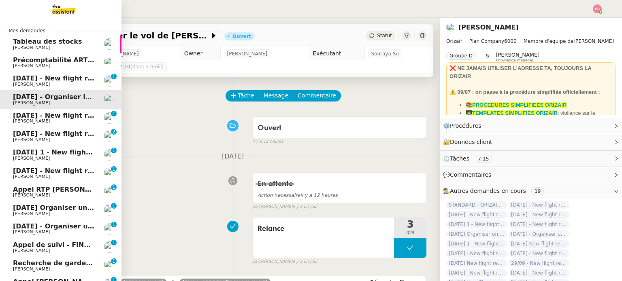
click at [72, 107] on link "[DATE] - Organiser le vol de [PERSON_NAME]" at bounding box center [60, 99] width 121 height 19
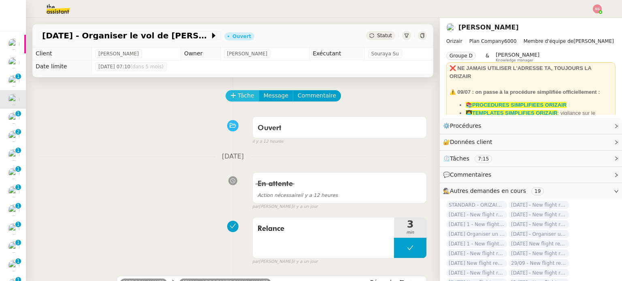
click at [242, 96] on span "Tâche" at bounding box center [246, 95] width 17 height 9
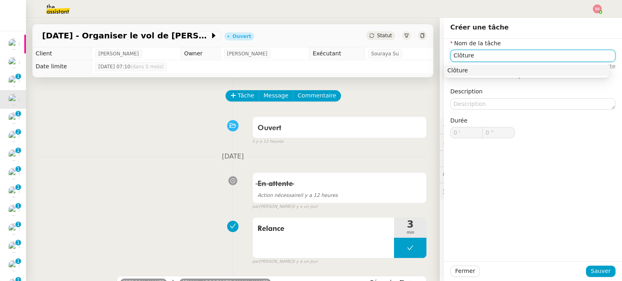
click at [497, 70] on div "Clôture" at bounding box center [526, 70] width 159 height 7
type input "Clôture"
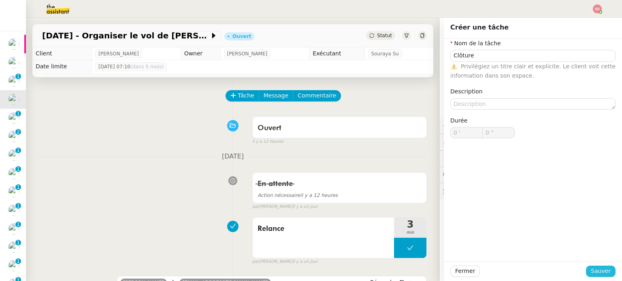
click at [591, 267] on span "Sauver" at bounding box center [601, 271] width 20 height 9
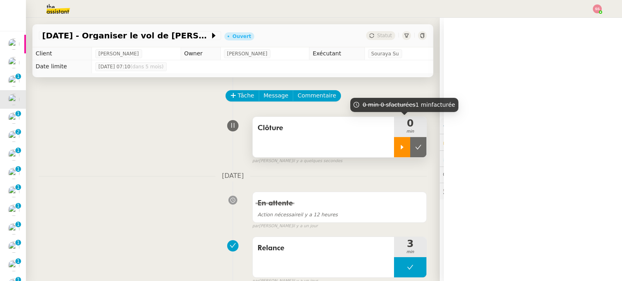
click at [396, 141] on div at bounding box center [402, 147] width 16 height 20
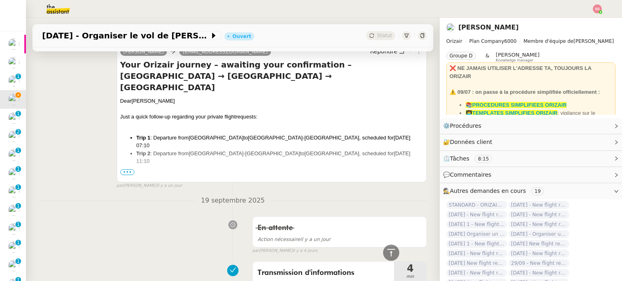
scroll to position [202, 0]
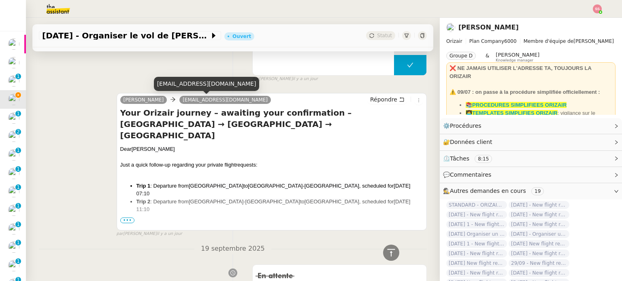
click at [177, 83] on div "[EMAIL_ADDRESS][DOMAIN_NAME]" at bounding box center [207, 84] width 106 height 14
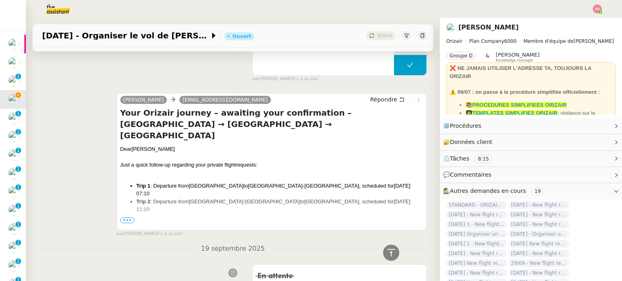
copy div "[EMAIL_ADDRESS][DOMAIN_NAME]"
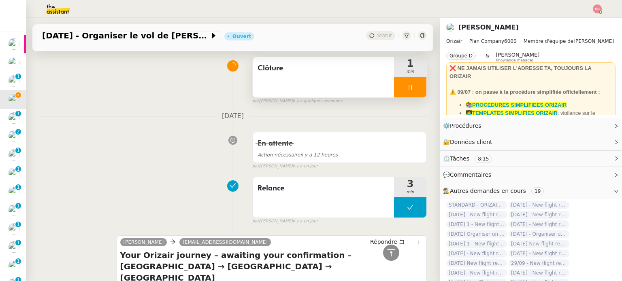
scroll to position [40, 0]
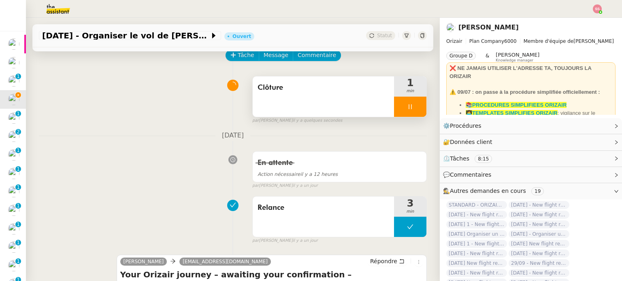
click at [409, 111] on div at bounding box center [410, 107] width 32 height 20
click at [415, 110] on icon at bounding box center [418, 107] width 6 height 6
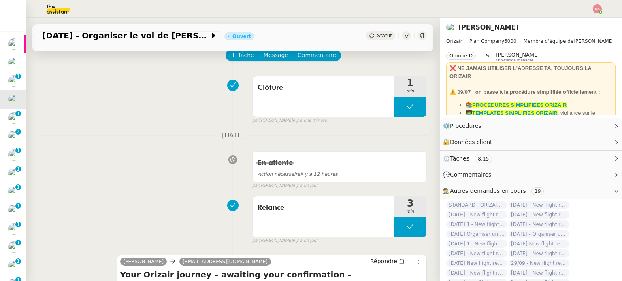
click at [377, 34] on span "Statut" at bounding box center [384, 36] width 15 height 6
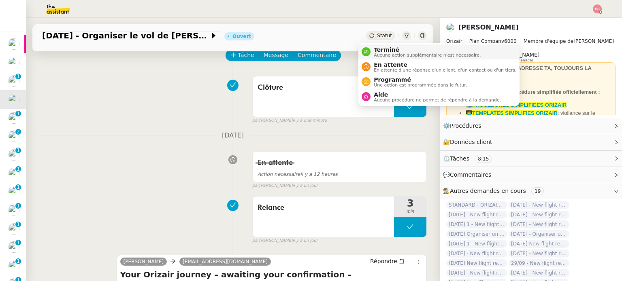
drag, startPoint x: 375, startPoint y: 47, endPoint x: 379, endPoint y: 51, distance: 5.7
click at [375, 47] on span "Terminé" at bounding box center [427, 50] width 107 height 6
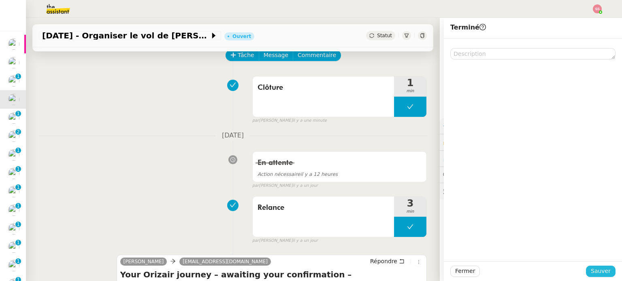
click at [605, 273] on button "Sauver" at bounding box center [601, 271] width 30 height 11
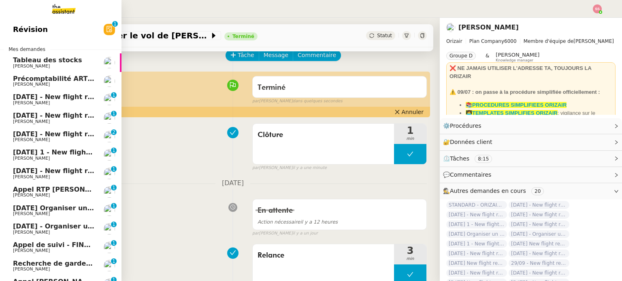
click at [38, 131] on span "[DATE] - New flight request - [PERSON_NAME]" at bounding box center [96, 134] width 167 height 8
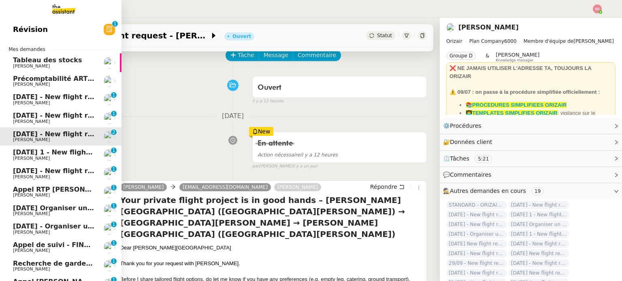
click at [38, 124] on span "[PERSON_NAME]" at bounding box center [54, 121] width 82 height 5
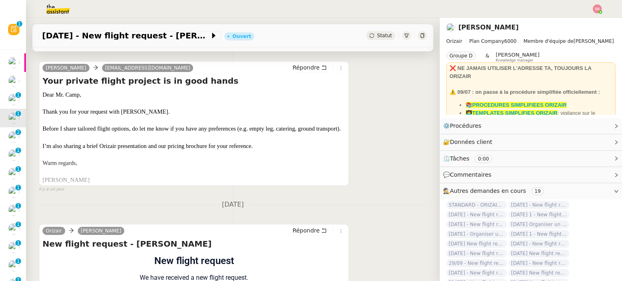
scroll to position [162, 0]
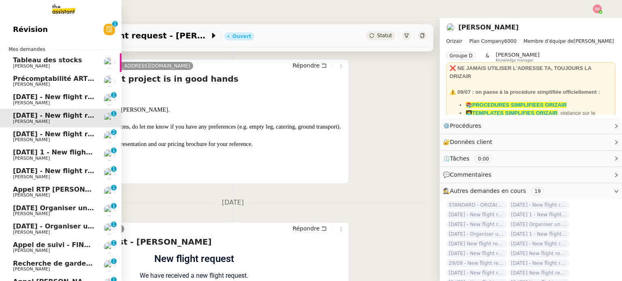
click at [35, 156] on span "[DATE] 1 - New flight request - [PERSON_NAME]" at bounding box center [100, 153] width 174 height 8
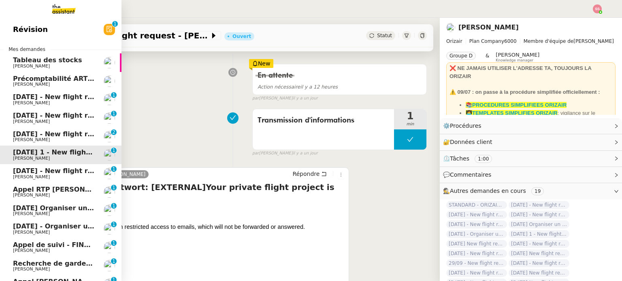
scroll to position [162, 0]
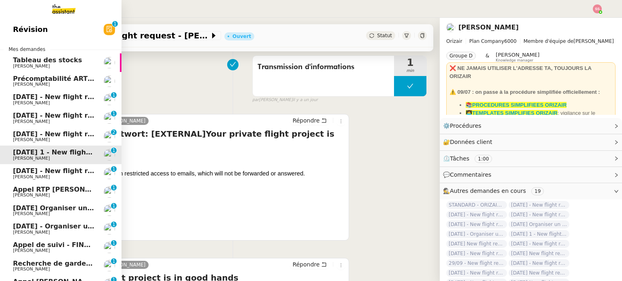
click at [40, 171] on span "[DATE] - New flight request - [PERSON_NAME]" at bounding box center [96, 171] width 167 height 8
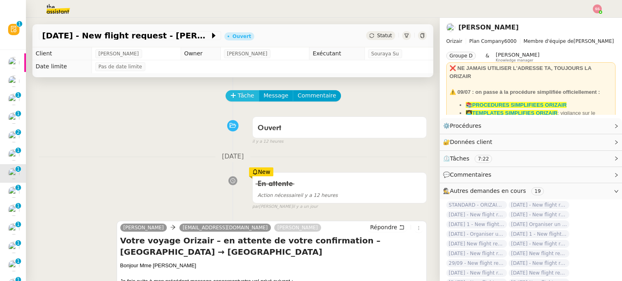
click at [230, 95] on icon at bounding box center [233, 96] width 6 height 6
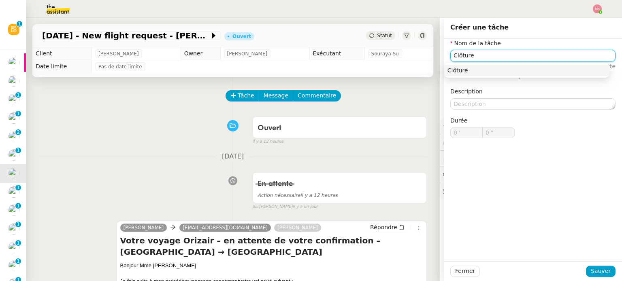
click at [454, 75] on nz-auto-option "Clôture" at bounding box center [526, 70] width 165 height 11
type input "Clôture"
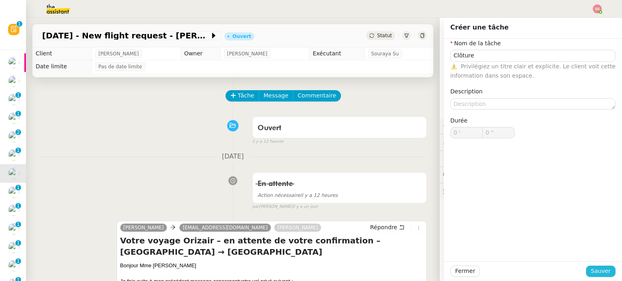
click at [591, 273] on span "Sauver" at bounding box center [601, 271] width 20 height 9
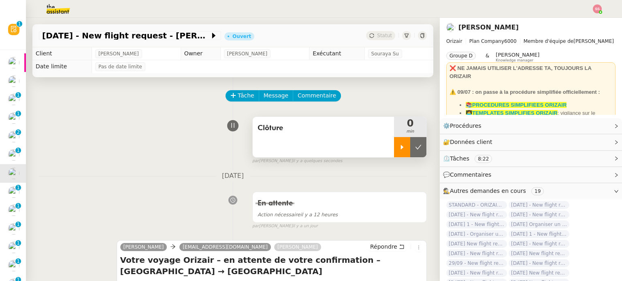
click at [399, 146] on icon at bounding box center [402, 147] width 6 height 6
click at [416, 153] on div at bounding box center [410, 147] width 32 height 20
click at [416, 153] on button at bounding box center [418, 147] width 16 height 20
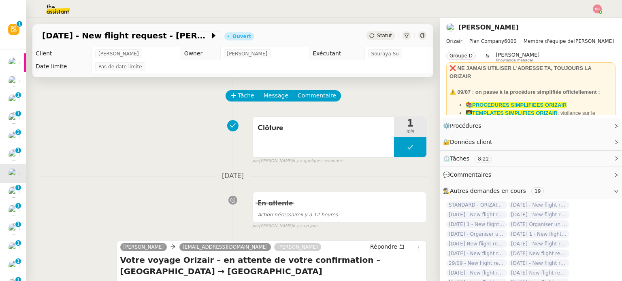
click at [373, 39] on div "Statut" at bounding box center [380, 35] width 29 height 9
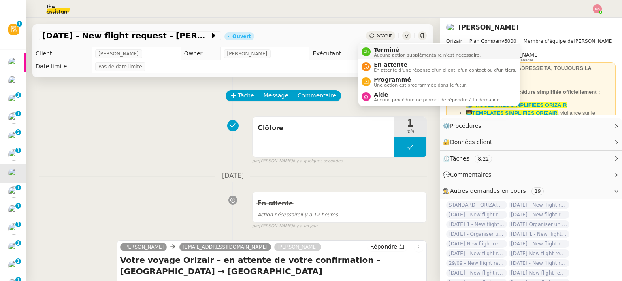
click at [382, 54] on span "Aucune action supplémentaire n'est nécessaire." at bounding box center [427, 55] width 107 height 4
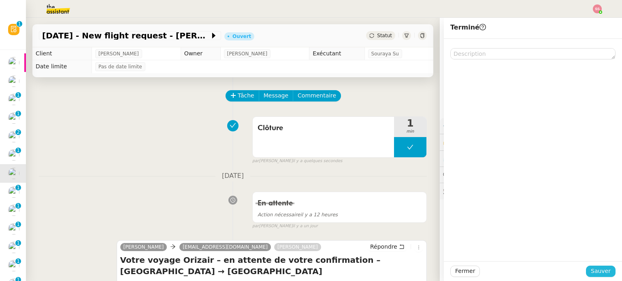
drag, startPoint x: 592, startPoint y: 268, endPoint x: 387, endPoint y: 233, distance: 207.9
click at [591, 267] on span "Sauver" at bounding box center [601, 271] width 20 height 9
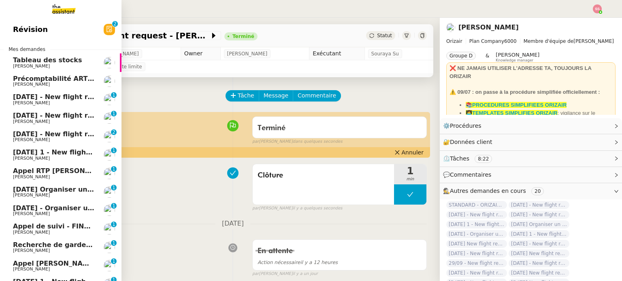
click at [55, 198] on span "[PERSON_NAME]" at bounding box center [54, 195] width 82 height 5
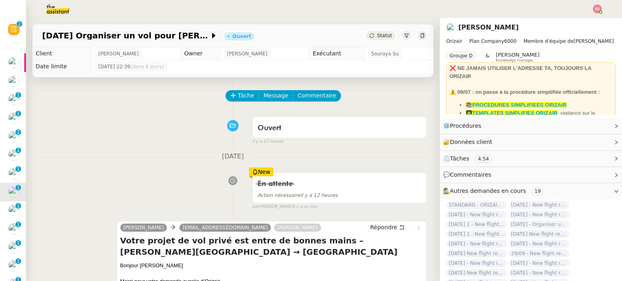
scroll to position [81, 0]
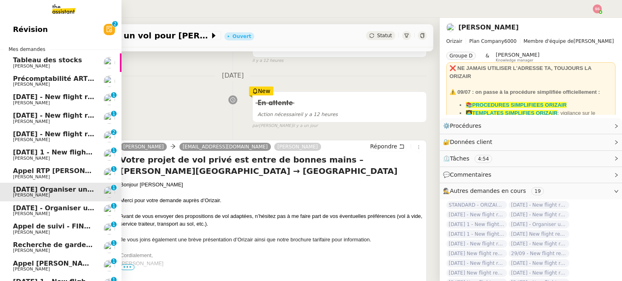
click at [36, 209] on span "[DATE] - Organiser un vol pour [PERSON_NAME]" at bounding box center [100, 209] width 174 height 8
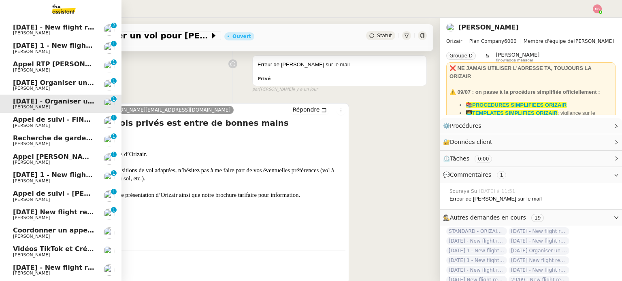
scroll to position [121, 0]
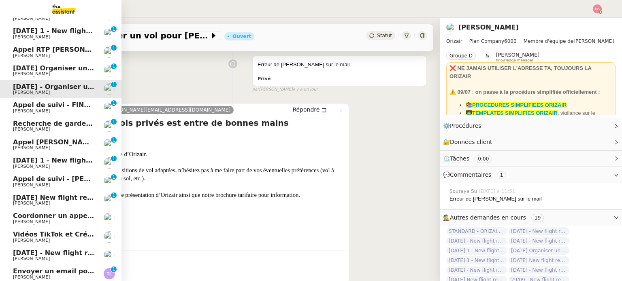
click at [39, 160] on span "[DATE] 1 - New flight request - [PERSON_NAME]" at bounding box center [100, 161] width 174 height 8
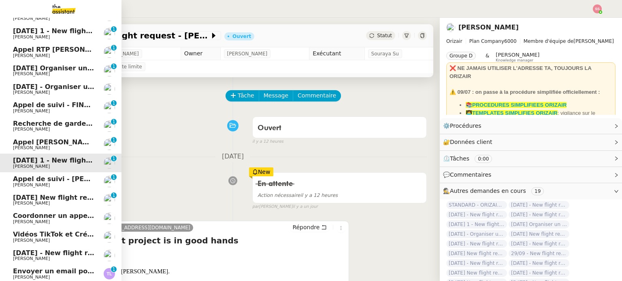
scroll to position [175, 0]
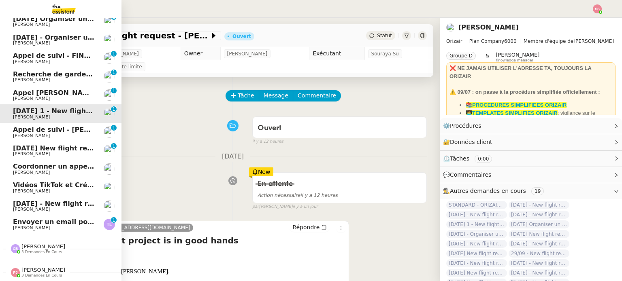
click at [47, 218] on span "Envoyer un email pour demander le numéro RNA" at bounding box center [102, 222] width 179 height 8
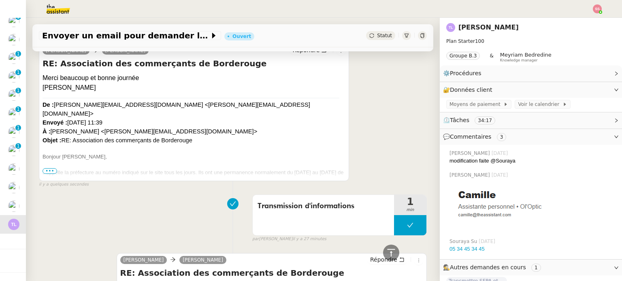
scroll to position [81, 0]
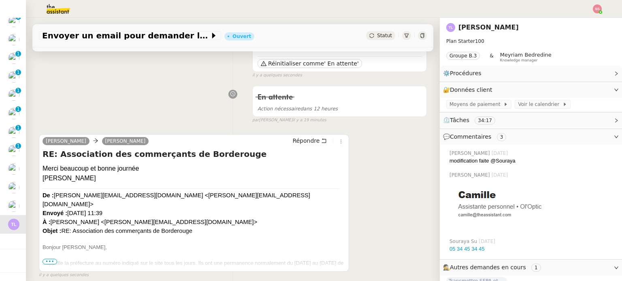
click at [369, 38] on icon at bounding box center [371, 35] width 5 height 5
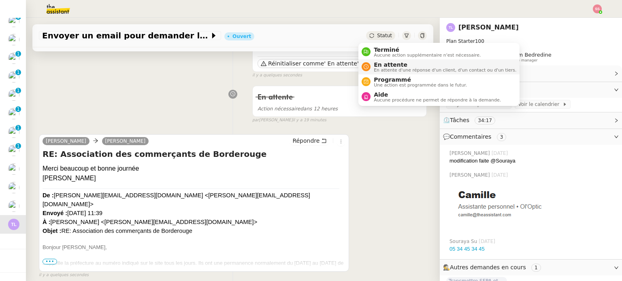
click at [379, 62] on span "En attente" at bounding box center [445, 65] width 143 height 6
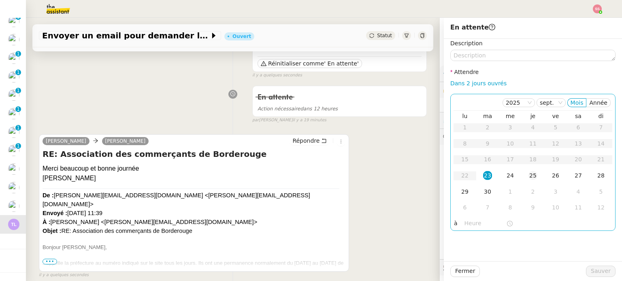
click at [532, 175] on td "25" at bounding box center [533, 176] width 23 height 16
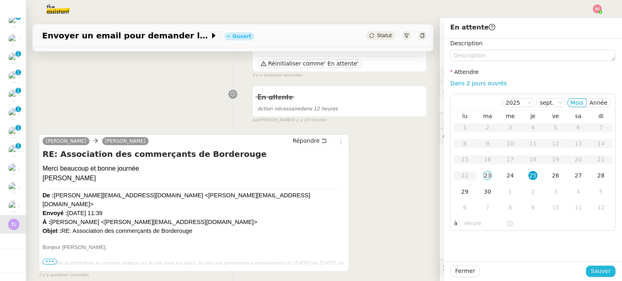
click at [591, 273] on span "Sauver" at bounding box center [601, 271] width 20 height 9
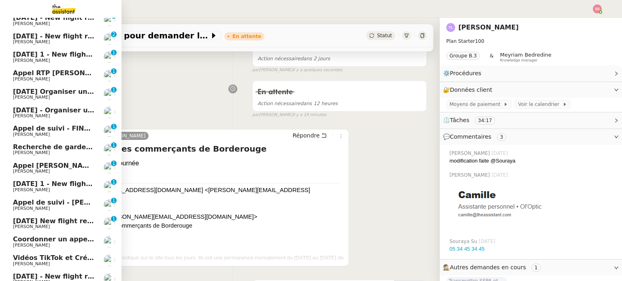
scroll to position [156, 0]
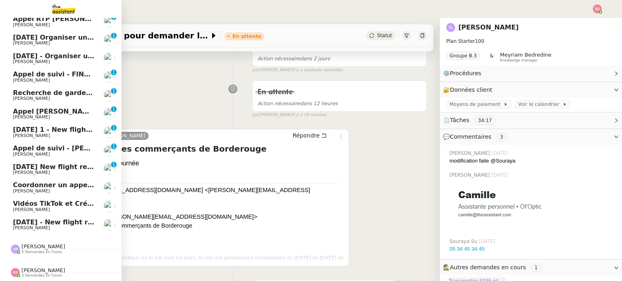
click at [60, 160] on link "[DATE] New flight request - [PERSON_NAME] 0 1 2 3 4 5 6 7 8 9" at bounding box center [60, 169] width 121 height 19
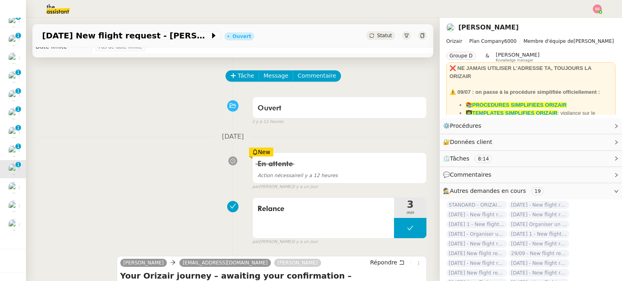
scroll to position [40, 0]
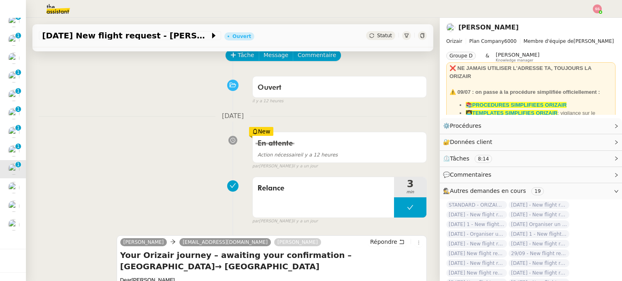
click at [238, 55] on span "Tâche" at bounding box center [246, 55] width 17 height 9
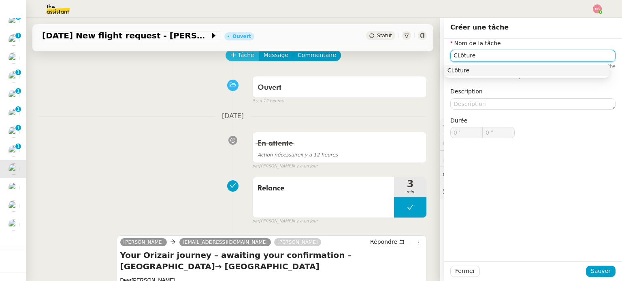
scroll to position [138, 0]
click at [466, 72] on div "CLôture" at bounding box center [526, 70] width 159 height 7
type input "CLôture"
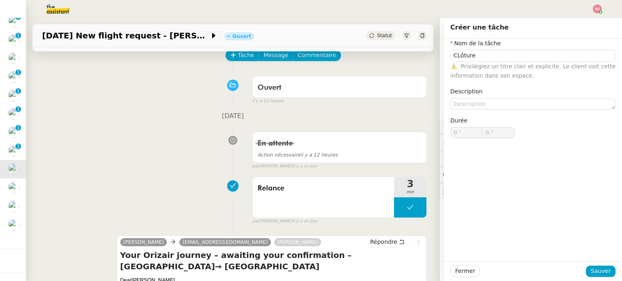
click at [594, 278] on div "Fermer Sauver" at bounding box center [533, 272] width 178 height 20
click at [594, 275] on span "Sauver" at bounding box center [601, 271] width 20 height 9
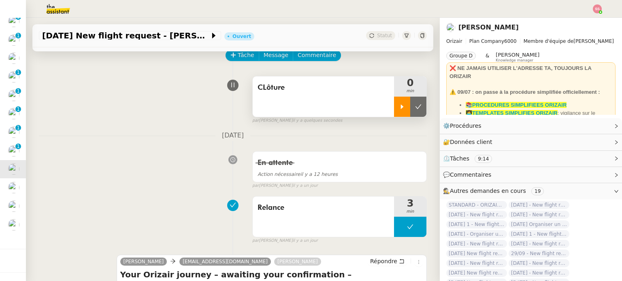
click at [397, 107] on div at bounding box center [402, 107] width 16 height 20
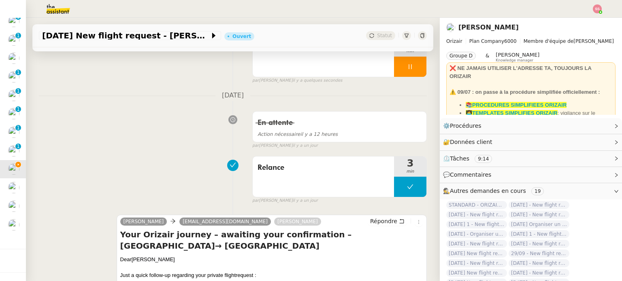
scroll to position [81, 0]
click at [405, 68] on div at bounding box center [410, 66] width 32 height 20
drag, startPoint x: 409, startPoint y: 69, endPoint x: 401, endPoint y: 54, distance: 17.0
click at [415, 69] on icon at bounding box center [418, 66] width 6 height 6
click at [377, 36] on span "Statut" at bounding box center [384, 36] width 15 height 6
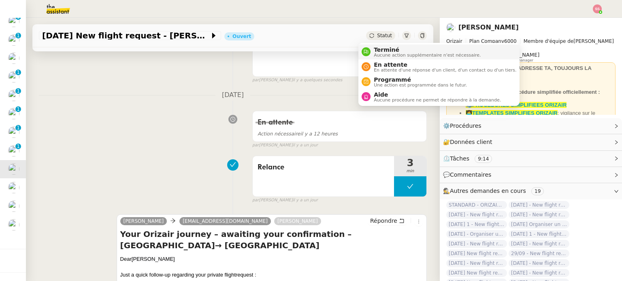
click at [377, 50] on span "Terminé" at bounding box center [427, 50] width 107 height 6
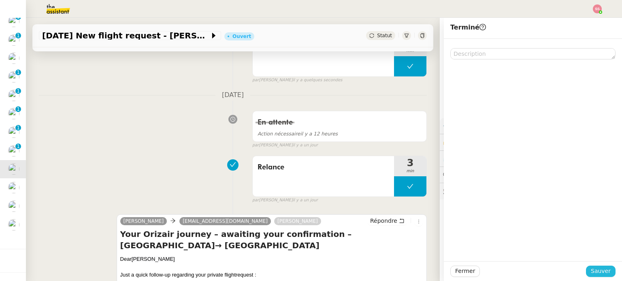
click at [594, 271] on span "Sauver" at bounding box center [601, 271] width 20 height 9
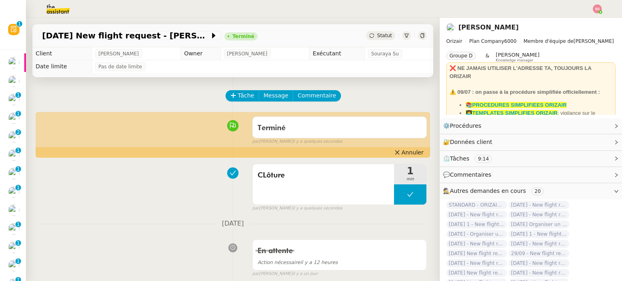
click at [602, 11] on nz-header at bounding box center [311, 9] width 622 height 18
click at [596, 9] on img at bounding box center [597, 8] width 9 height 9
click at [583, 24] on li "Suivi" at bounding box center [575, 22] width 53 height 11
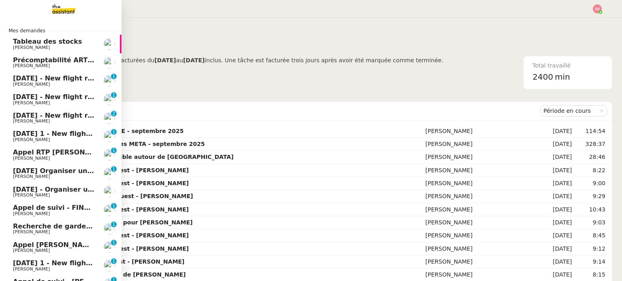
click at [49, 79] on span "[DATE] - New flight request - [PERSON_NAME]" at bounding box center [96, 79] width 167 height 8
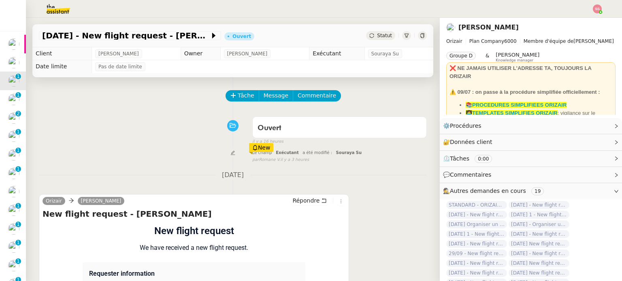
scroll to position [109, 0]
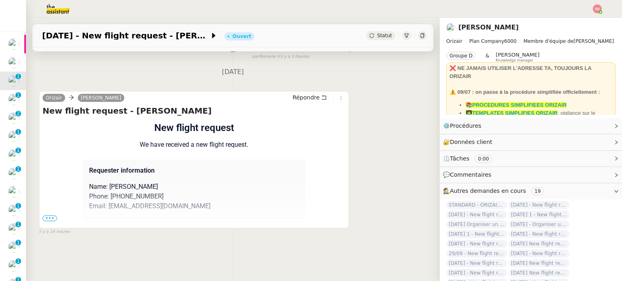
click at [53, 216] on span "•••" at bounding box center [50, 219] width 15 height 6
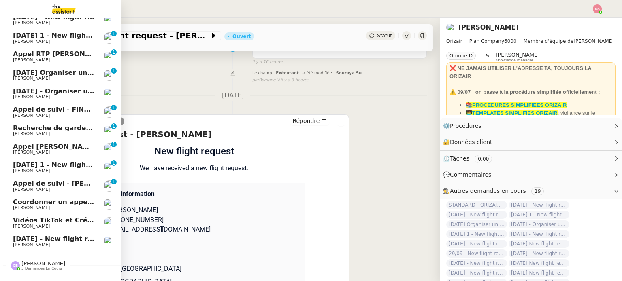
scroll to position [119, 0]
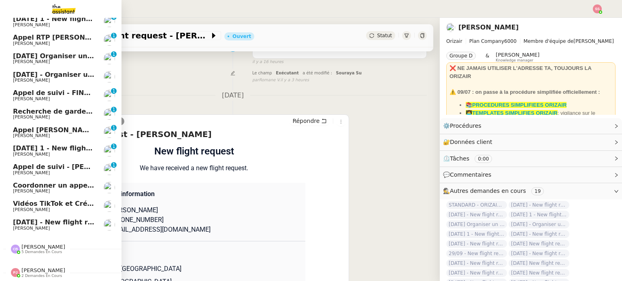
click at [28, 219] on span "[DATE] - New flight request - [PERSON_NAME]" at bounding box center [96, 223] width 167 height 8
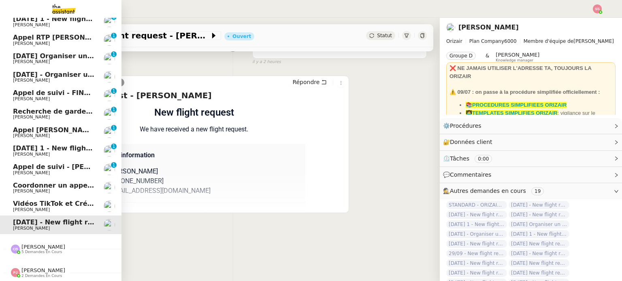
click at [40, 163] on span "Appel de suivi - [PERSON_NAME] - TDX" at bounding box center [83, 167] width 141 height 8
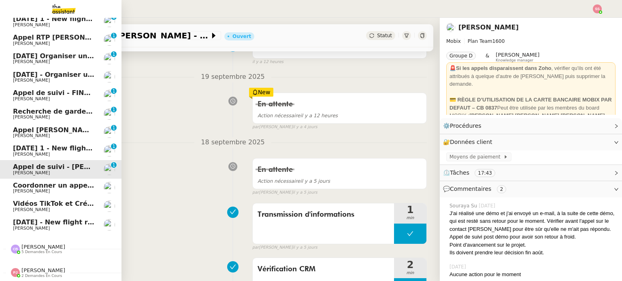
click at [43, 179] on link "Coordonner un appel avec [PERSON_NAME]" at bounding box center [60, 188] width 121 height 19
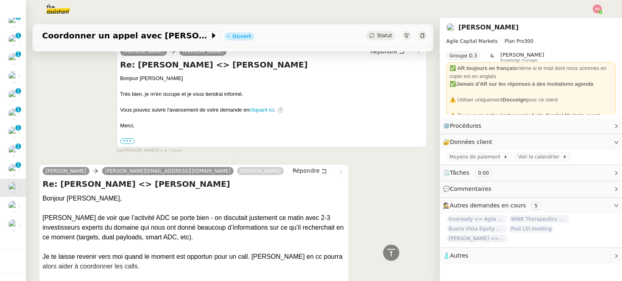
scroll to position [313, 0]
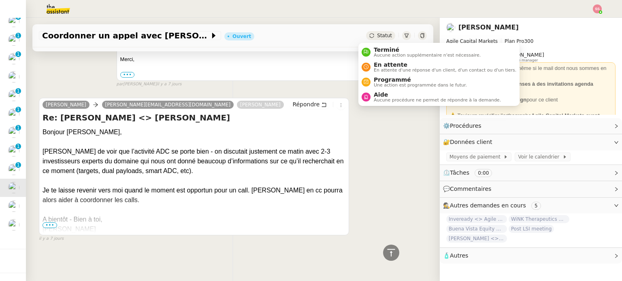
click at [366, 34] on div "Statut" at bounding box center [380, 35] width 29 height 9
click at [376, 68] on span "En attente d'une réponse d'un client, d'un contact ou d'un tiers." at bounding box center [445, 70] width 143 height 4
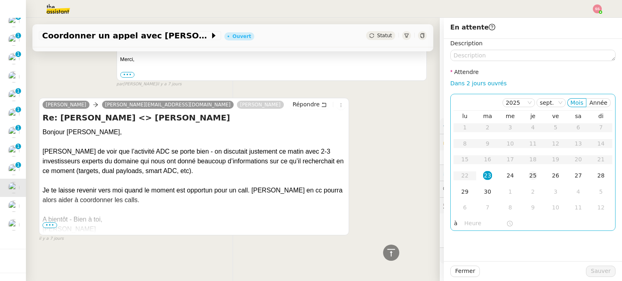
click at [532, 171] on td "25" at bounding box center [533, 176] width 23 height 16
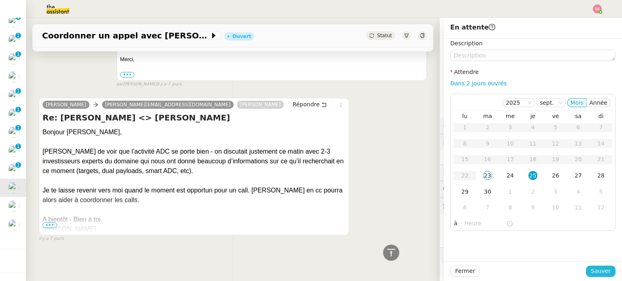
click at [586, 268] on button "Sauver" at bounding box center [601, 271] width 30 height 11
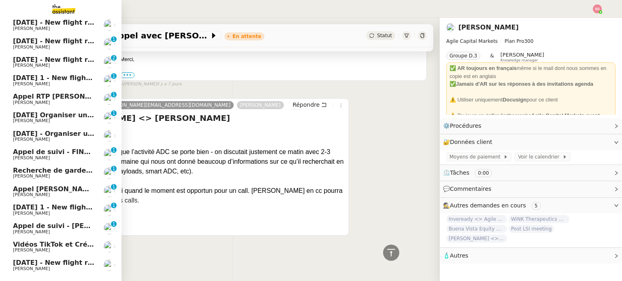
scroll to position [101, 0]
